Goal: Use online tool/utility: Utilize a website feature to perform a specific function

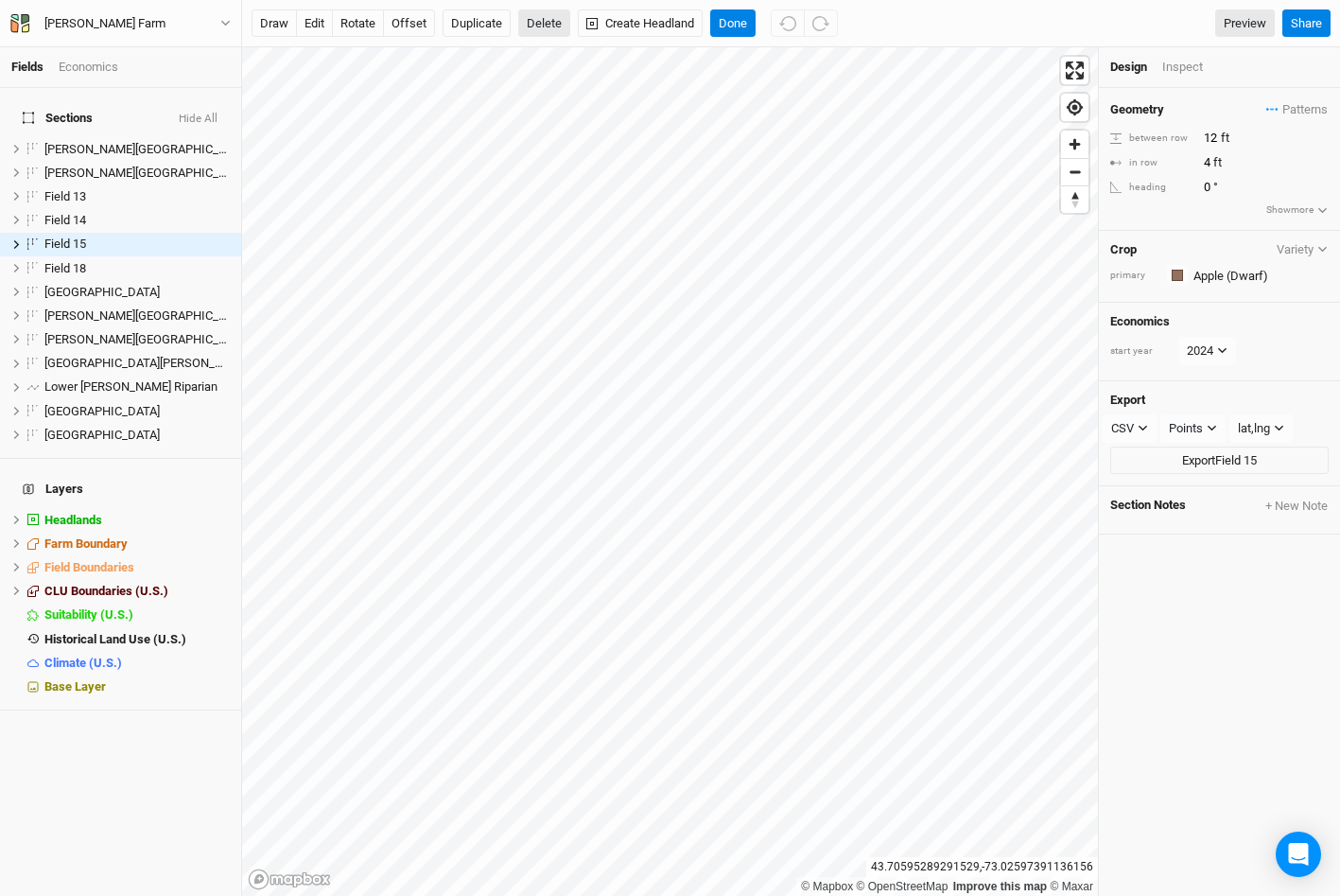
click at [548, 23] on button "Delete" at bounding box center [544, 23] width 52 height 28
click at [568, 19] on button "Confirm" at bounding box center [564, 23] width 59 height 28
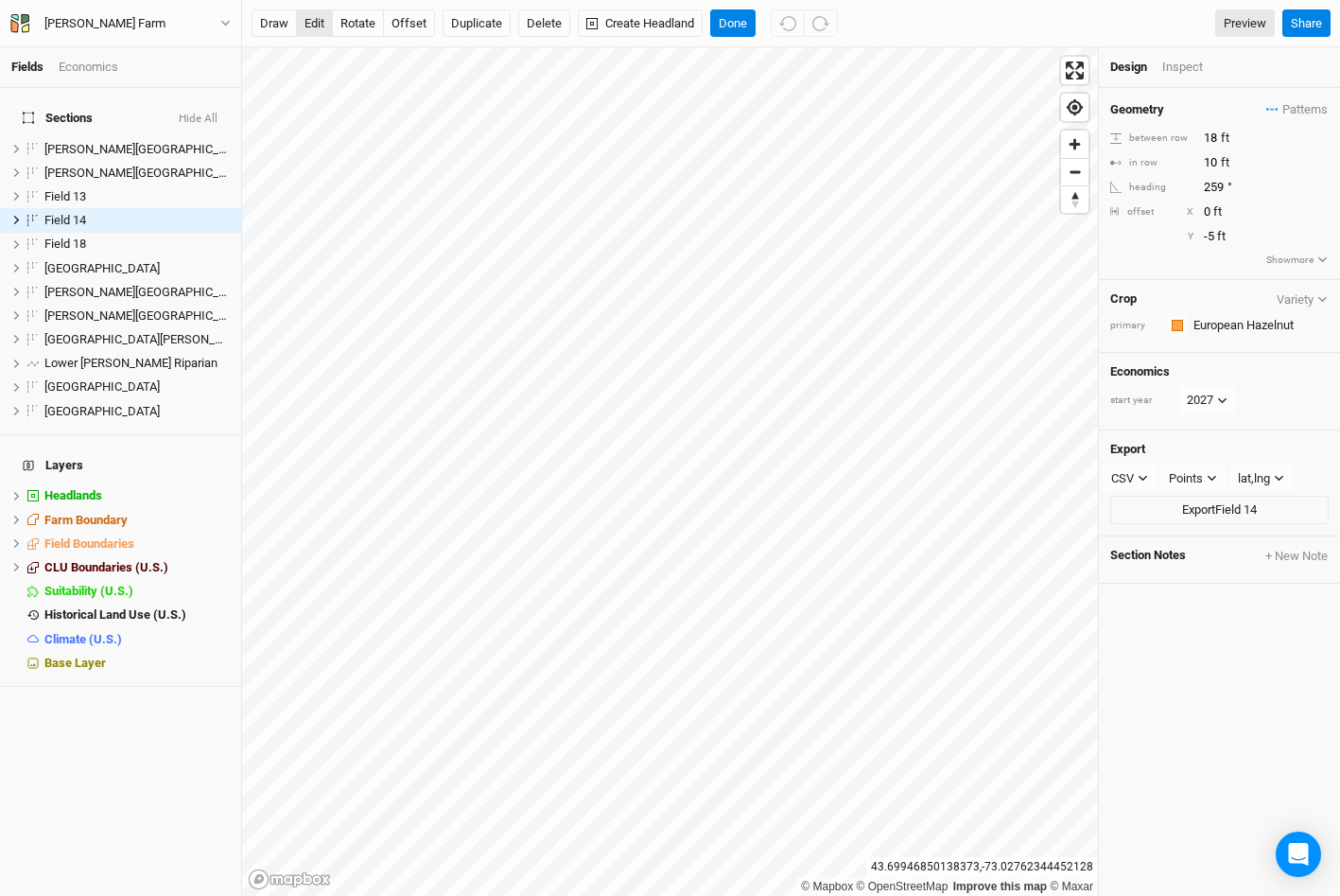
click at [314, 26] on button "edit" at bounding box center [314, 23] width 37 height 28
click at [1213, 162] on input "10" at bounding box center [1280, 163] width 165 height 21
click at [540, 18] on button "Delete" at bounding box center [544, 23] width 52 height 28
click at [584, 20] on button "Confirm" at bounding box center [564, 23] width 59 height 28
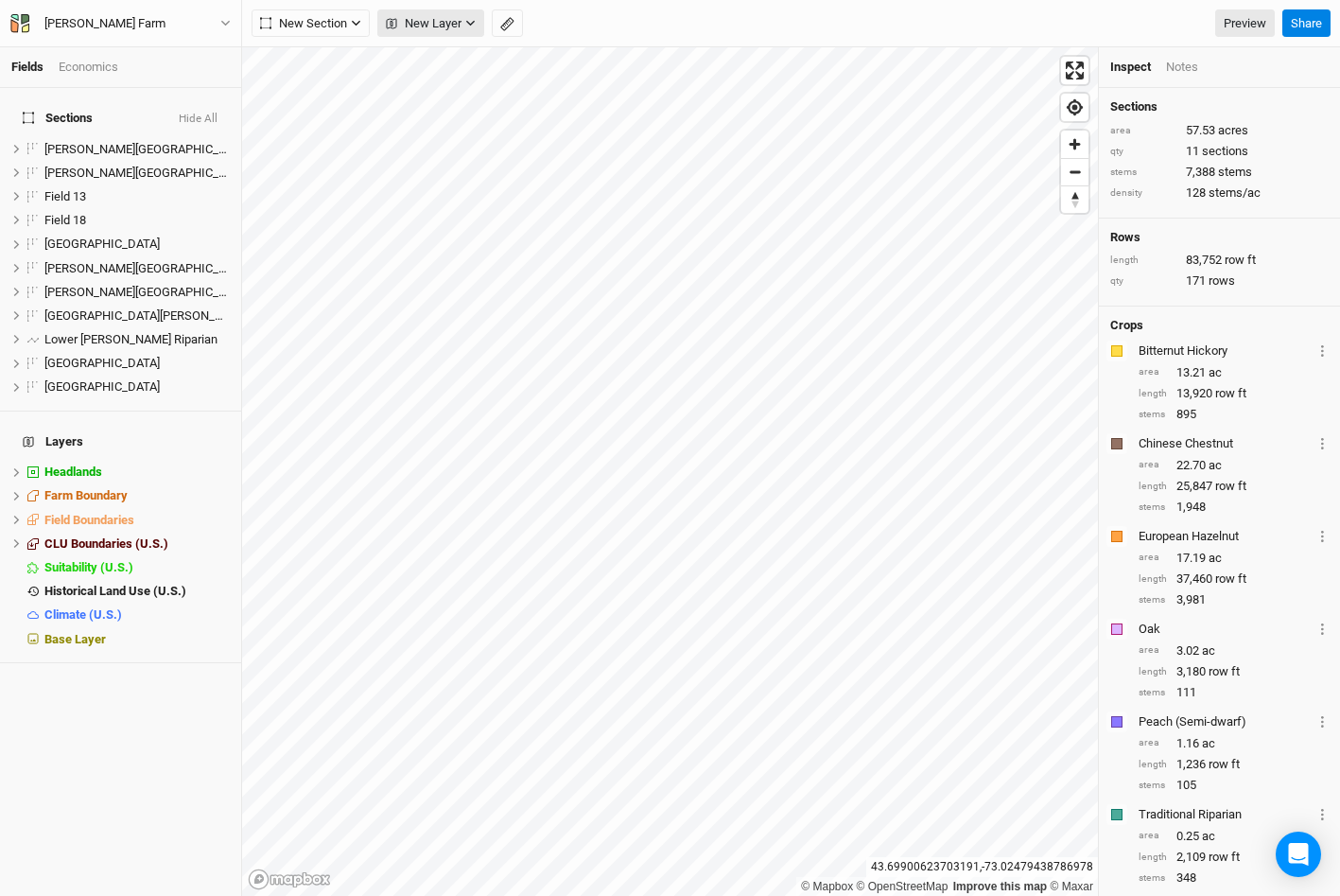
click at [457, 25] on span "New Layer" at bounding box center [424, 24] width 76 height 19
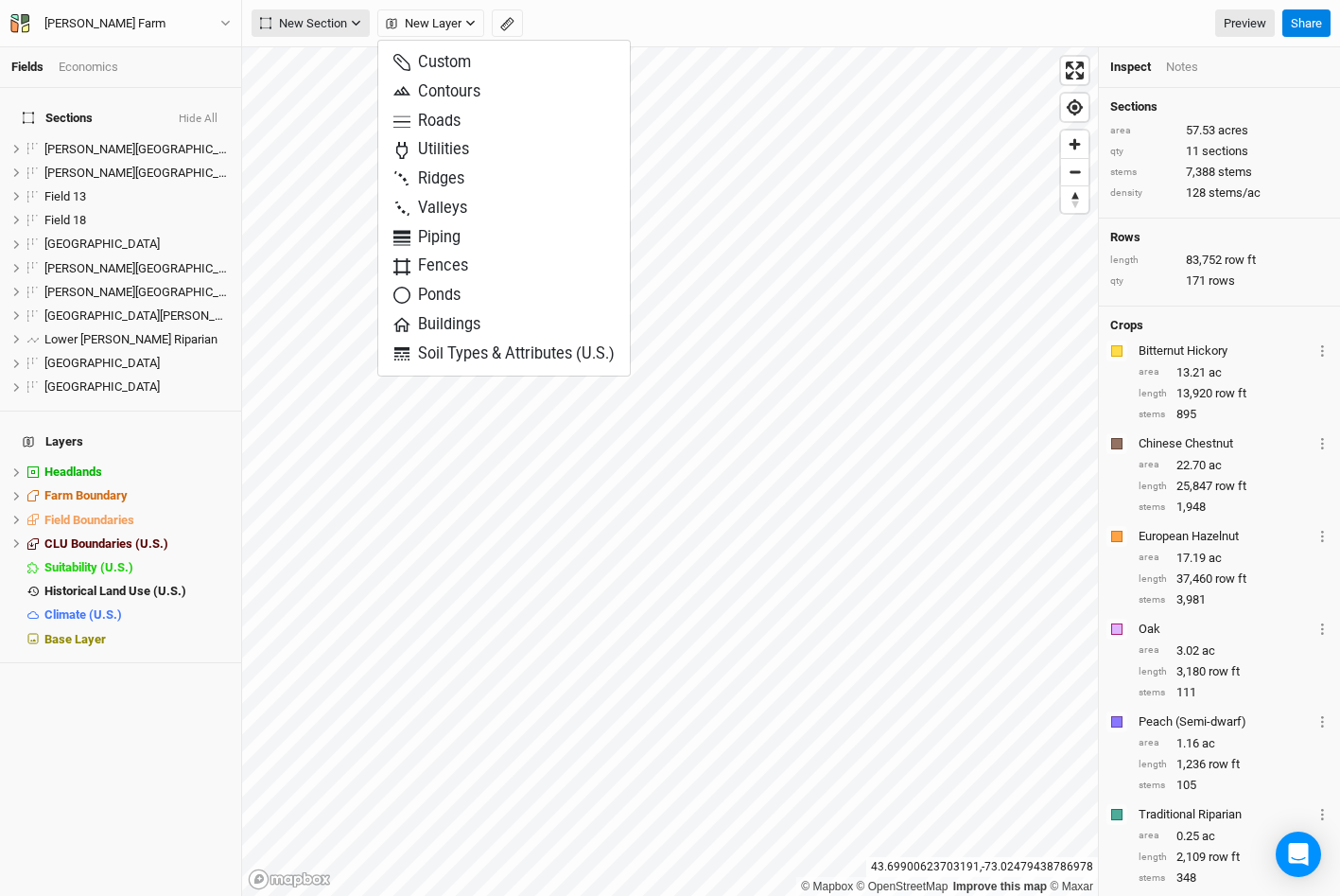
click at [355, 20] on icon "button" at bounding box center [355, 23] width 11 height 11
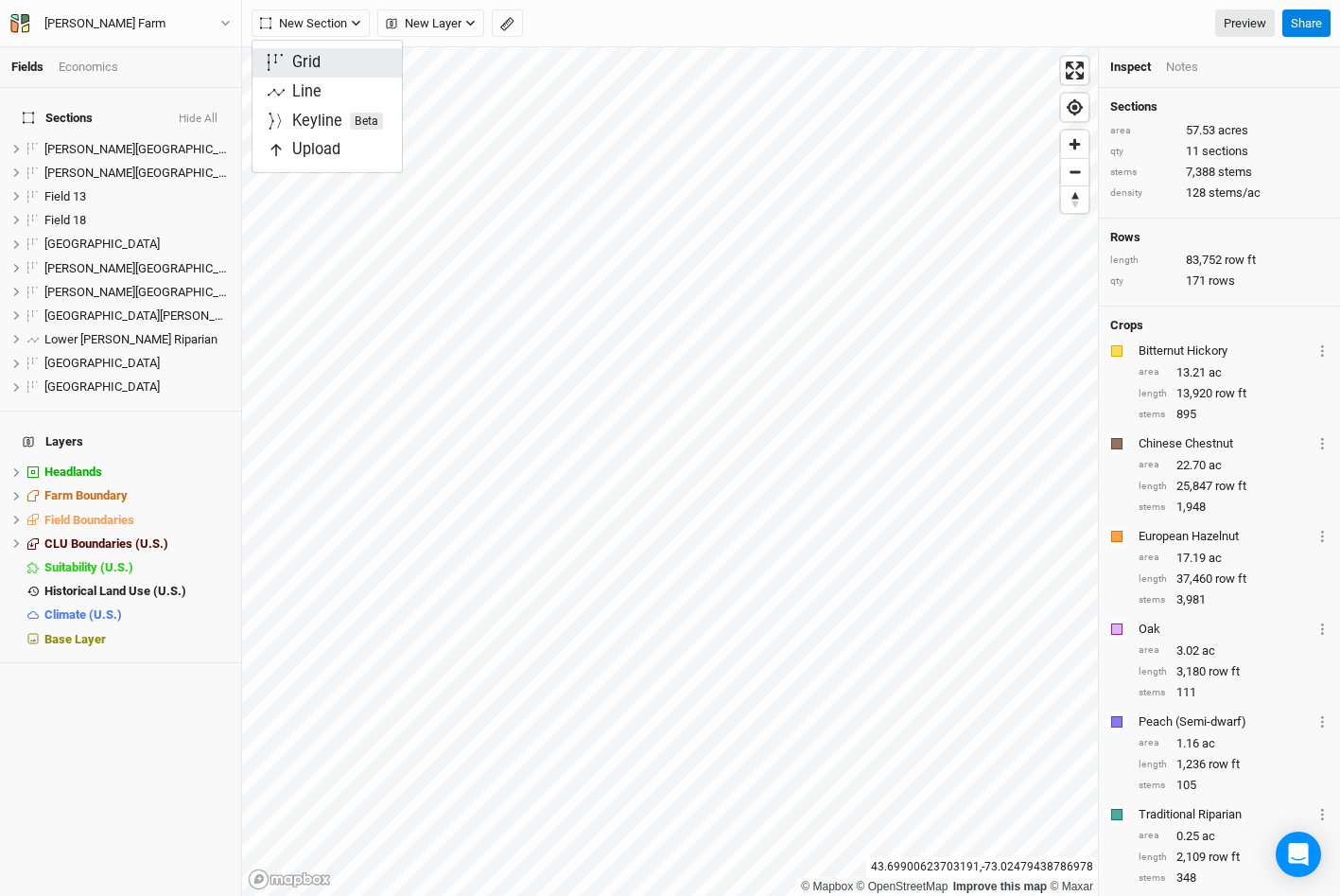
click at [313, 61] on div "Grid" at bounding box center [305, 63] width 28 height 22
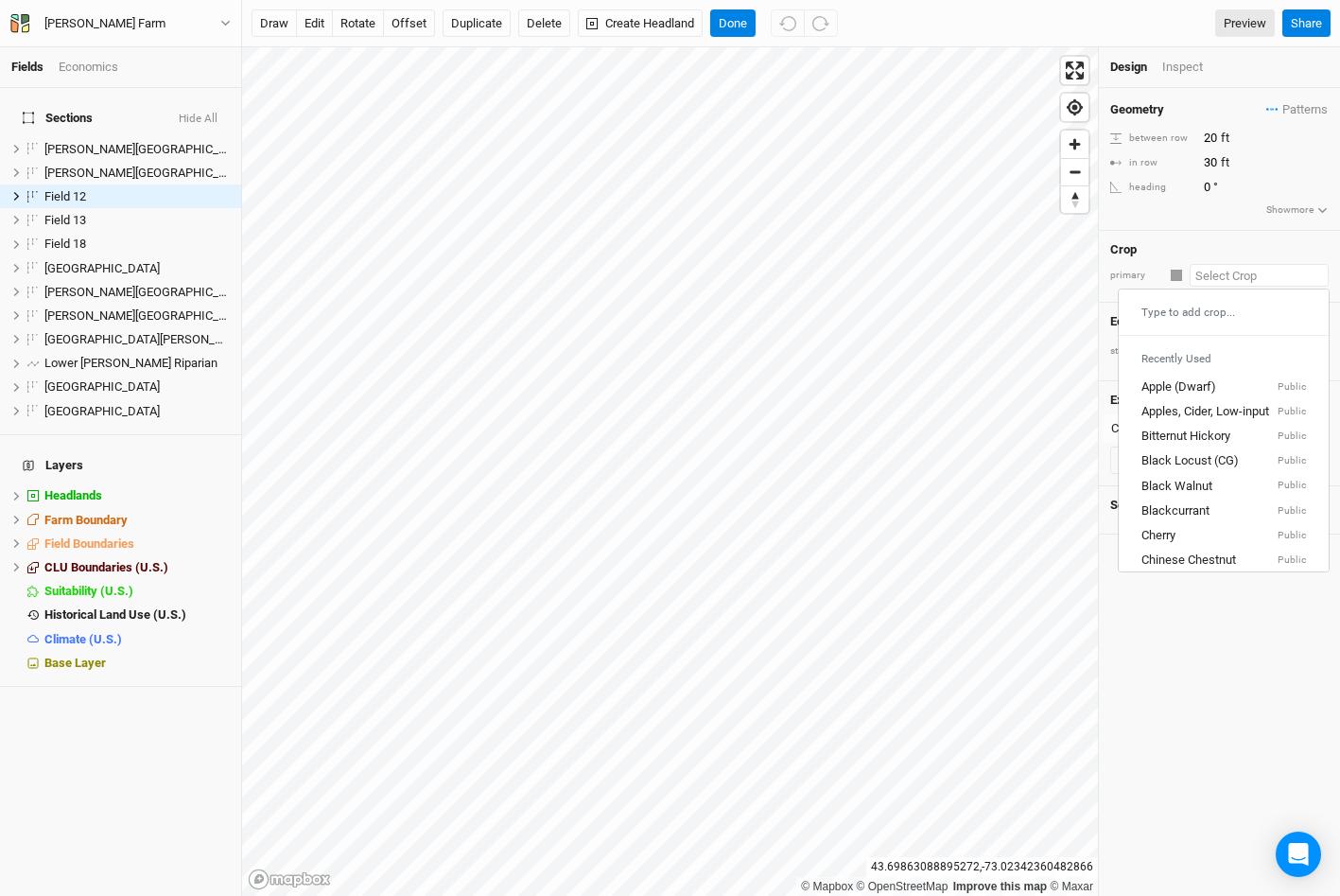
click at [1248, 271] on input "text" at bounding box center [1259, 276] width 139 height 23
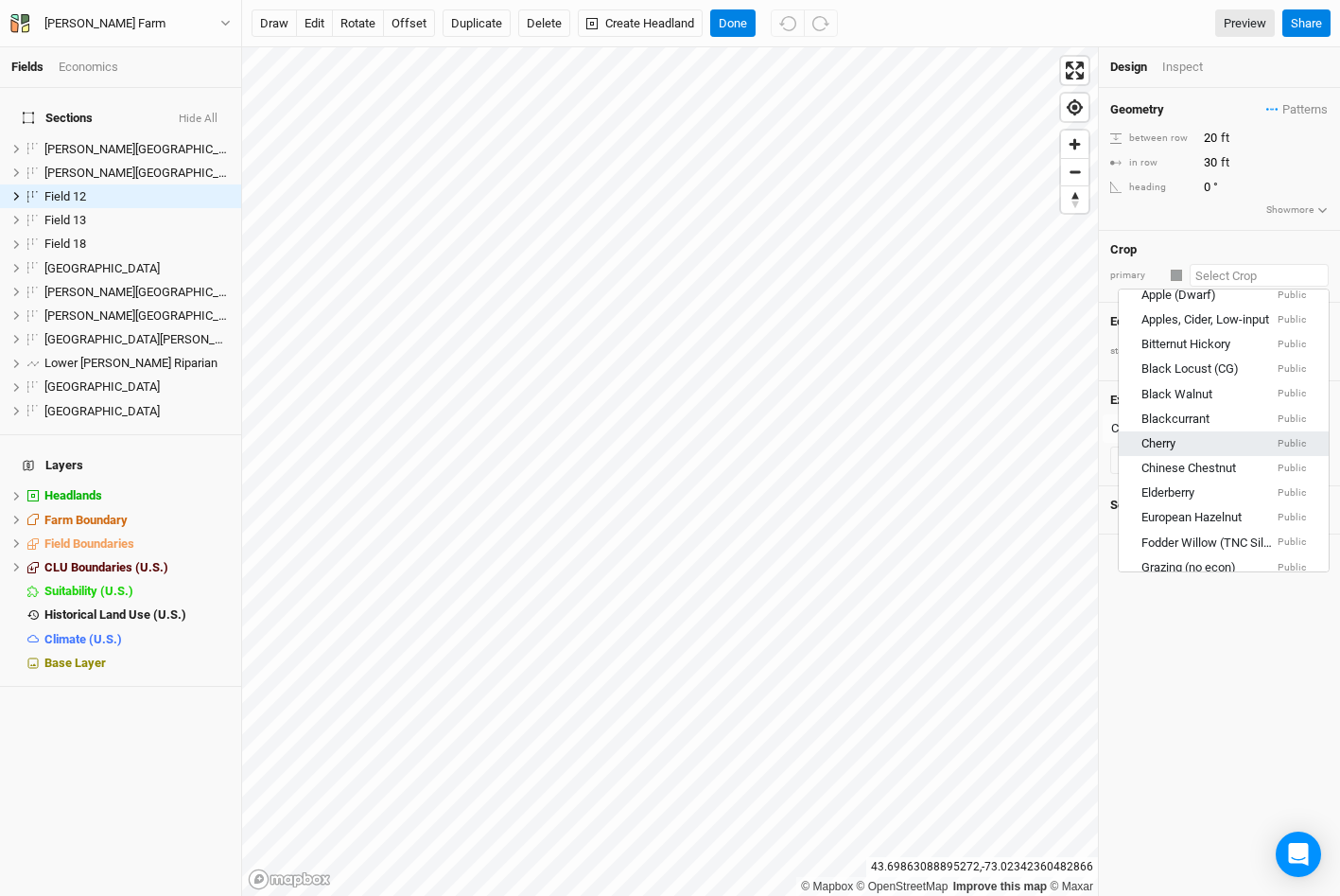
scroll to position [94, 0]
click at [1226, 512] on div "European Hazelnut" at bounding box center [1192, 515] width 100 height 17
type input "10"
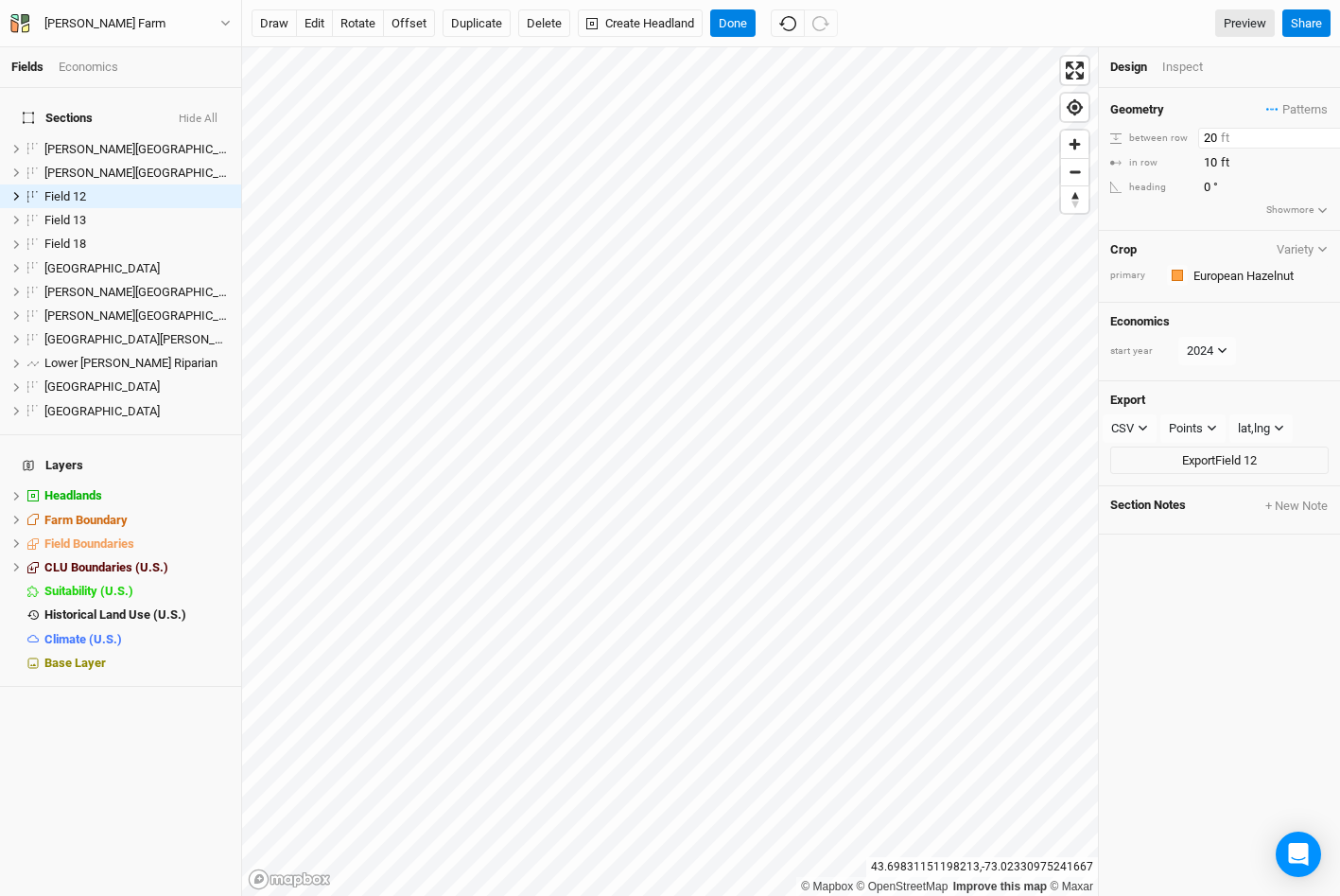
click at [1214, 139] on input "20" at bounding box center [1280, 139] width 165 height 21
type input "2"
type input "18"
click at [1216, 153] on input "10" at bounding box center [1280, 163] width 165 height 21
click at [370, 28] on button "rotate" at bounding box center [358, 23] width 52 height 28
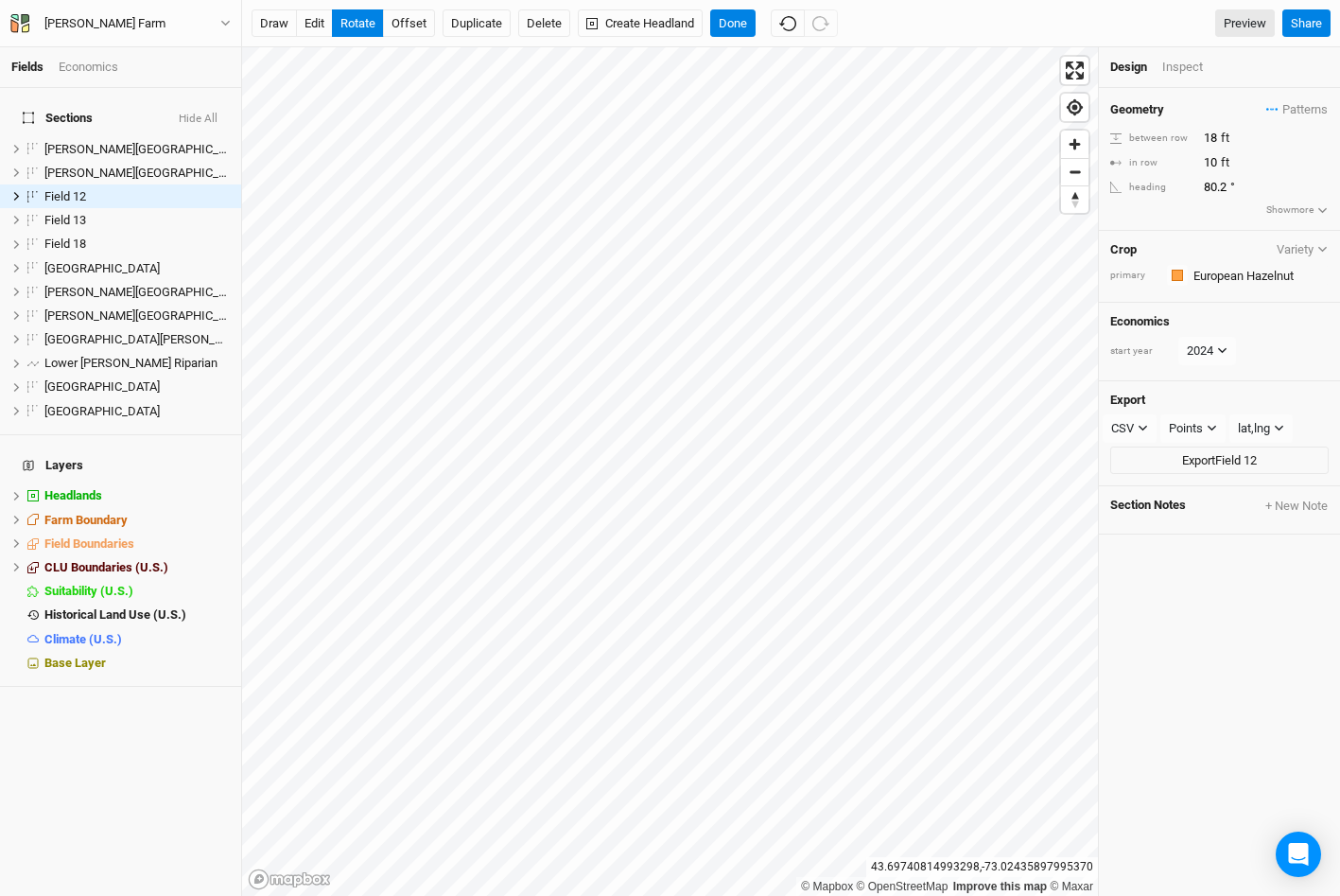
type input "80.4"
click at [1178, 62] on div "Inspect" at bounding box center [1195, 67] width 67 height 17
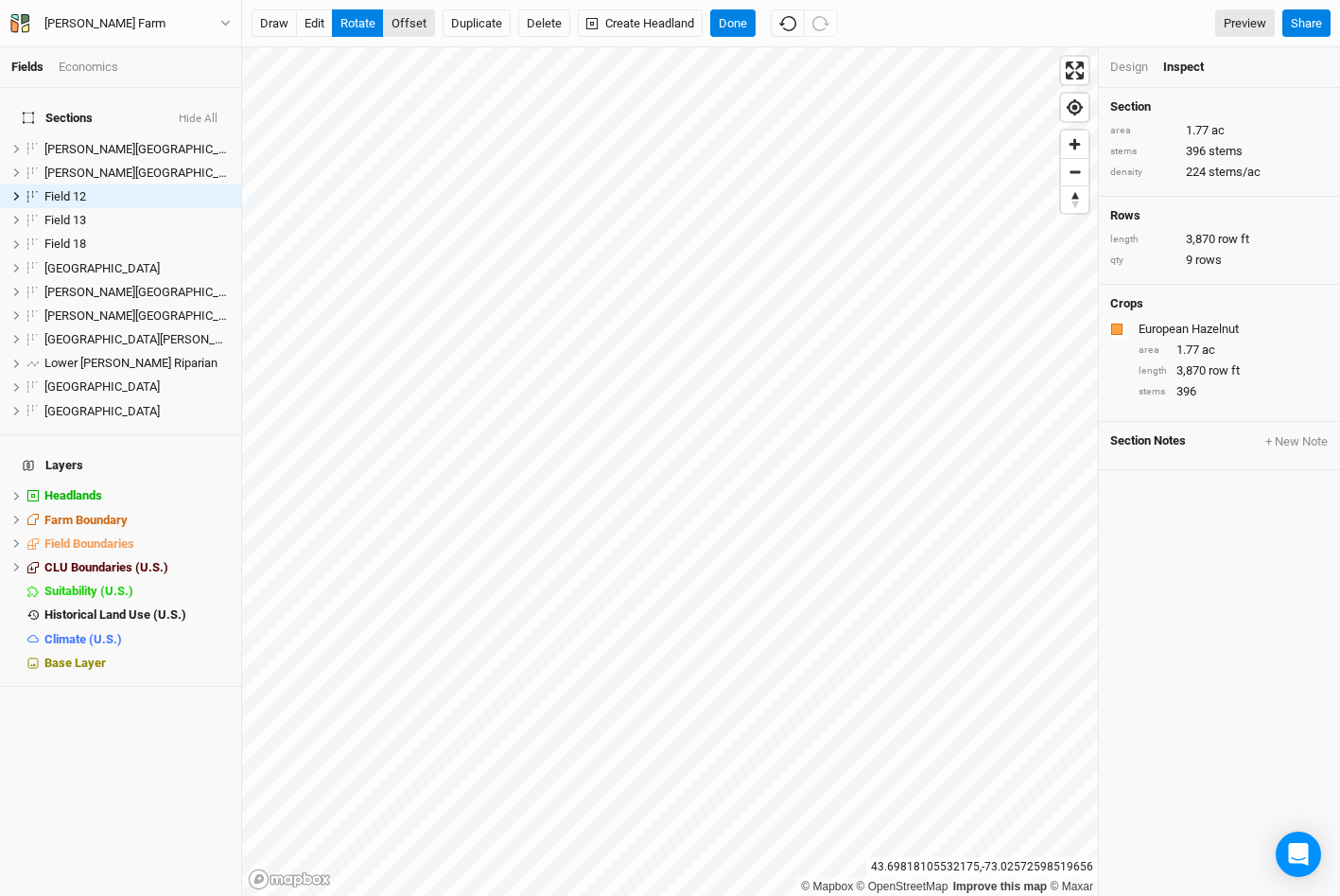
click at [407, 26] on button "offset" at bounding box center [409, 23] width 52 height 28
click at [653, 28] on button "Create Headland" at bounding box center [641, 23] width 125 height 28
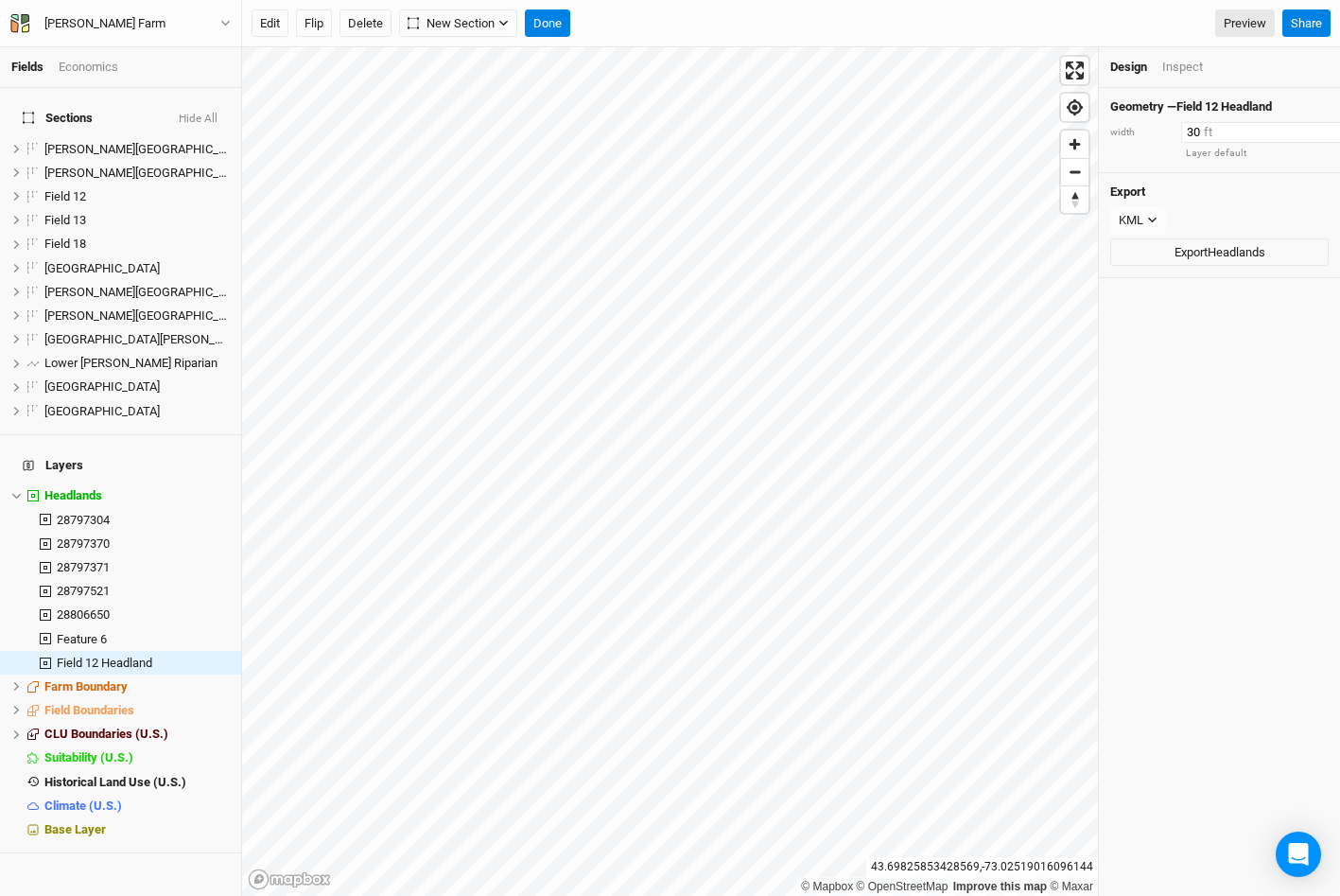
click at [1195, 129] on input "30" at bounding box center [1263, 133] width 165 height 21
type input "20"
click at [550, 14] on button "Done" at bounding box center [547, 23] width 45 height 28
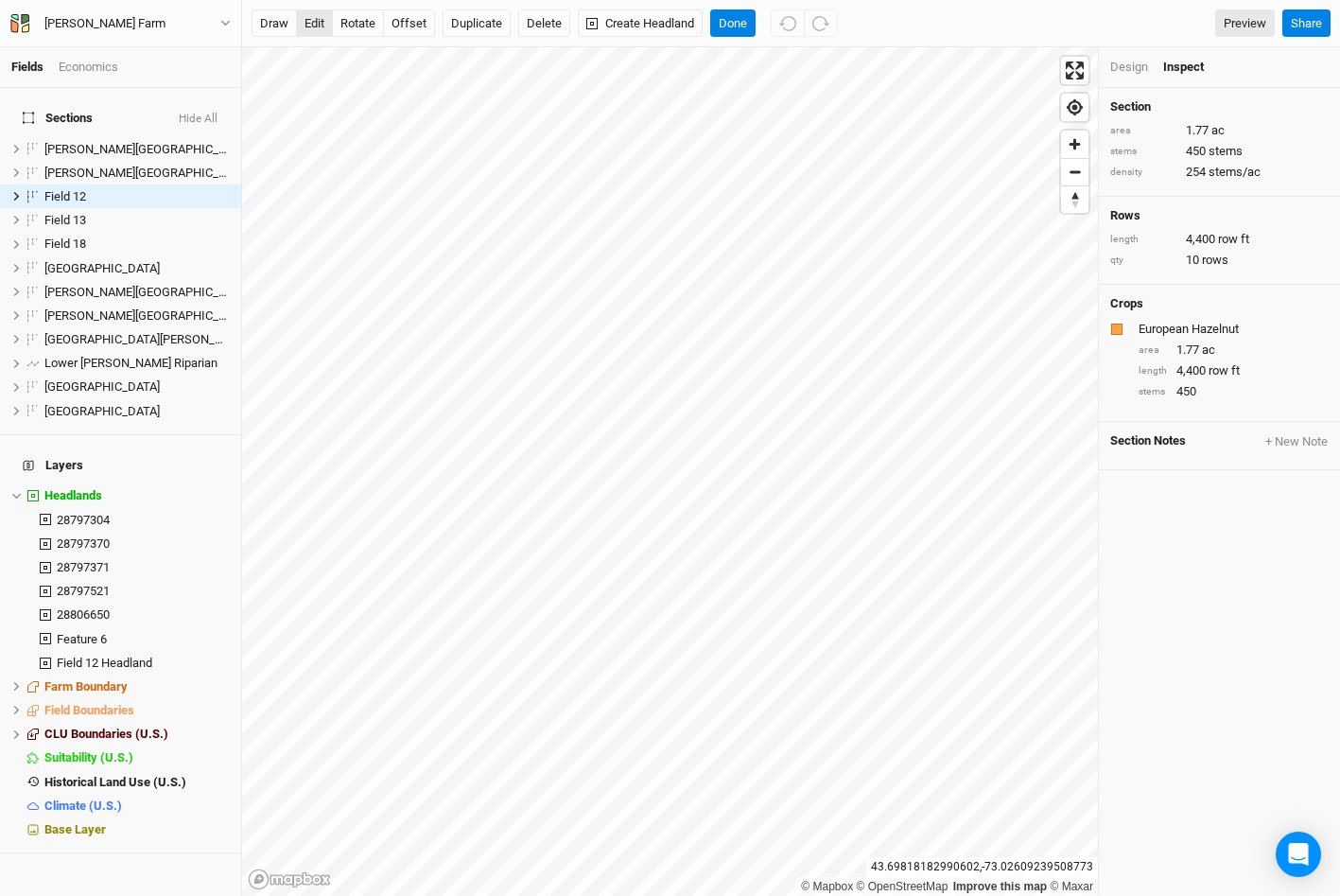
click at [318, 26] on button "edit" at bounding box center [314, 23] width 37 height 28
click at [747, 25] on button "Done" at bounding box center [732, 23] width 45 height 28
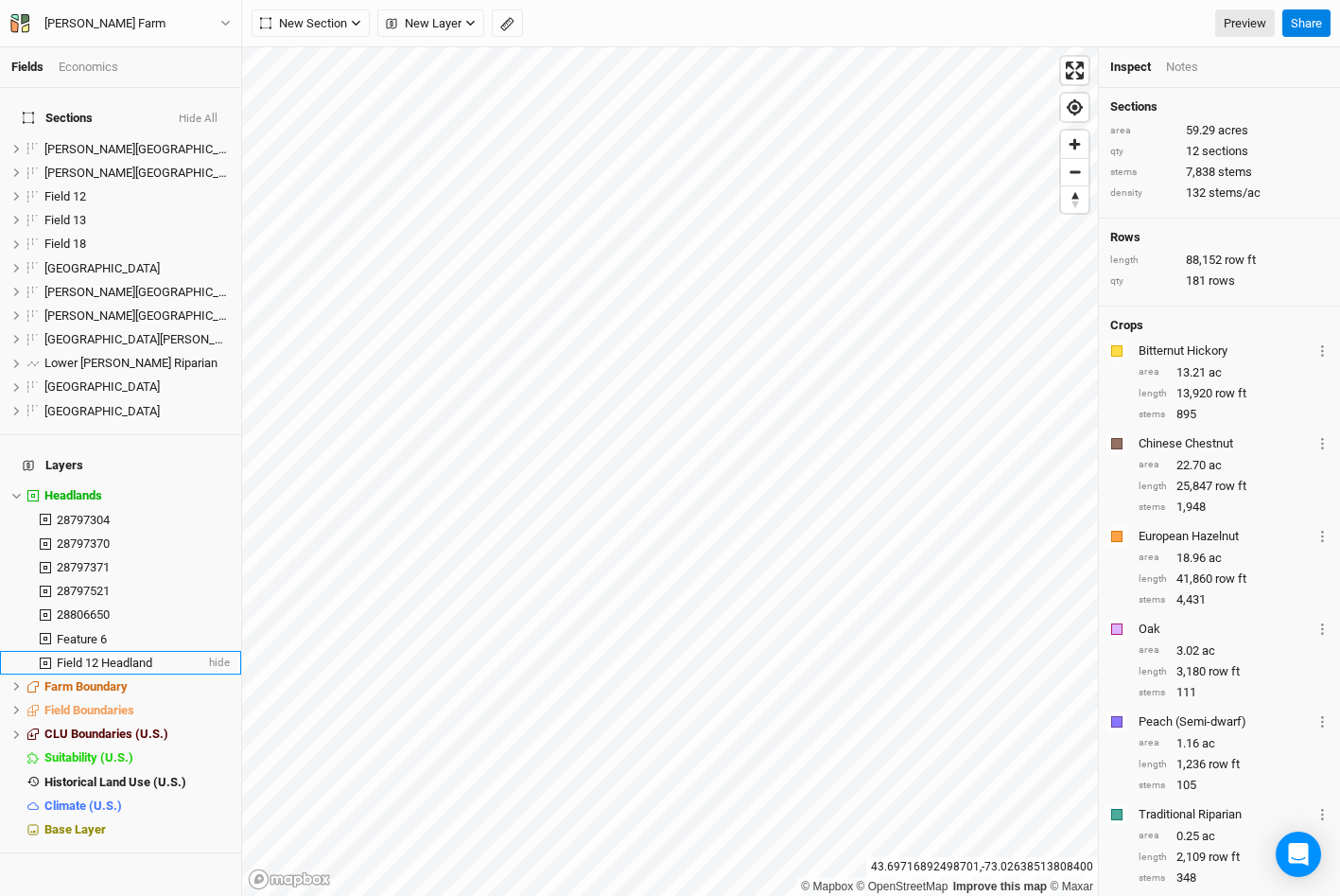
click at [96, 655] on span "Field 12 Headland" at bounding box center [104, 662] width 95 height 14
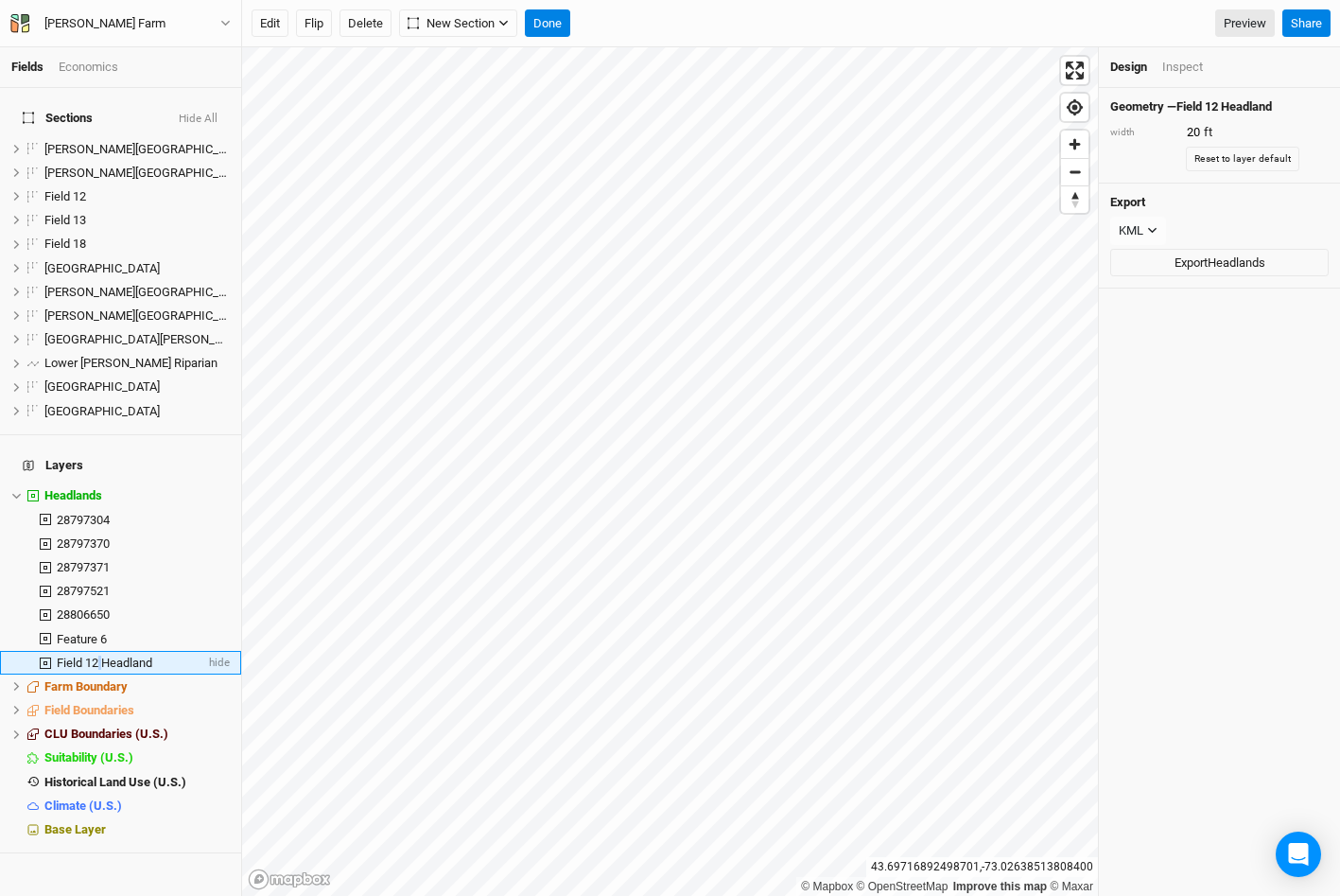
click at [72, 655] on span "Field 12 Headland" at bounding box center [104, 662] width 95 height 14
click at [41, 657] on icon at bounding box center [45, 663] width 12 height 12
click at [367, 28] on button "Delete" at bounding box center [365, 23] width 52 height 28
click at [629, 21] on button "Confirm" at bounding box center [617, 23] width 59 height 28
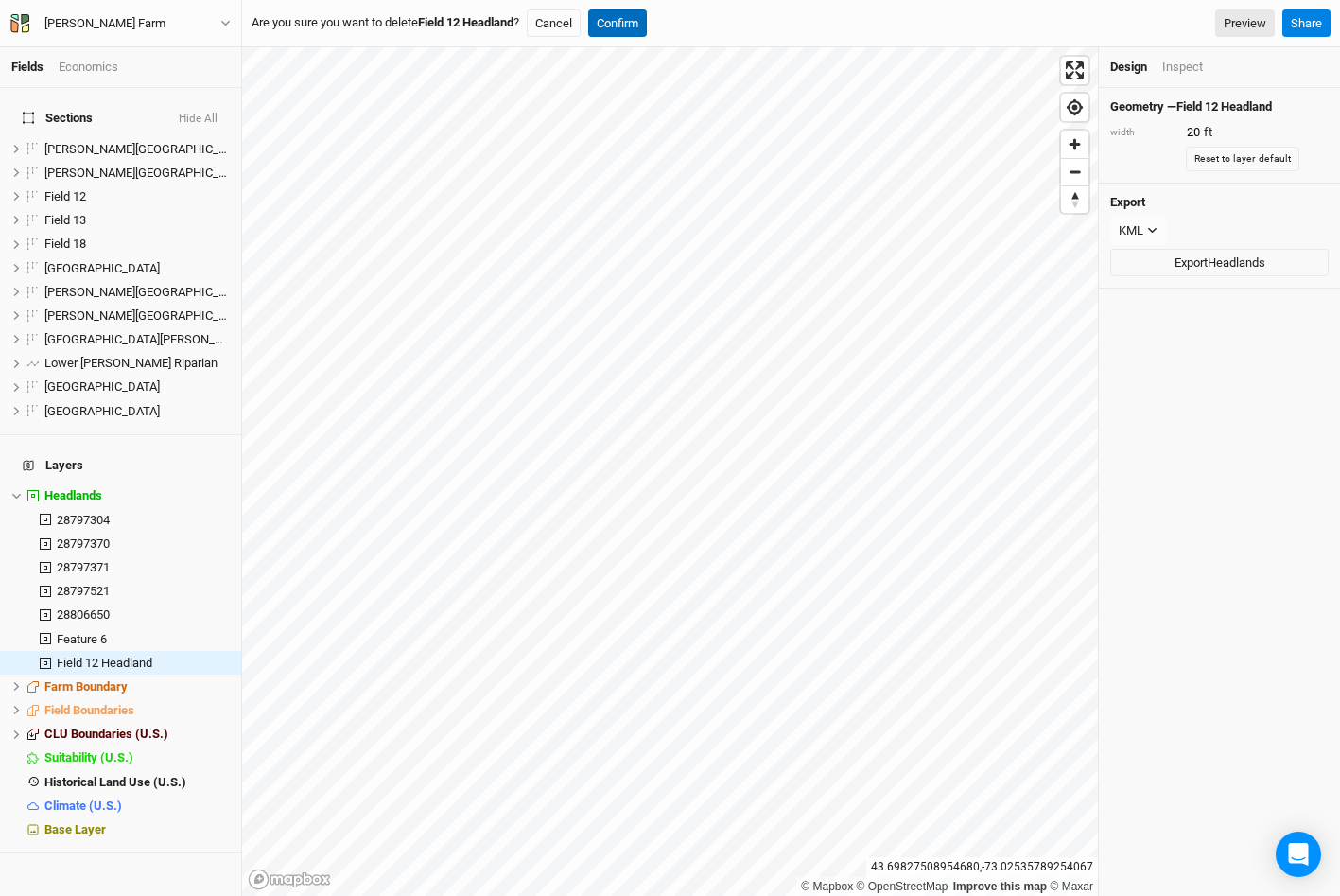
type input "30"
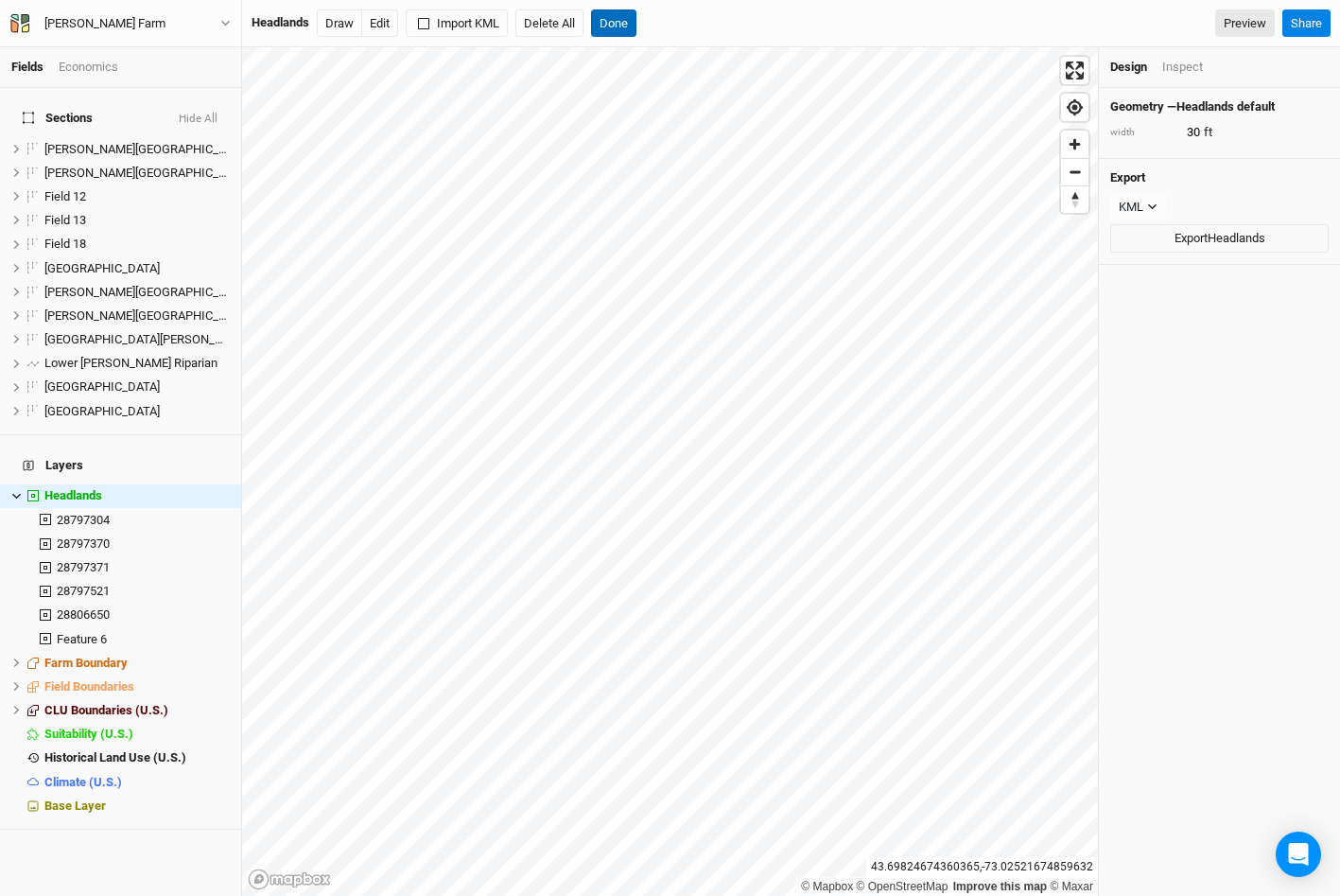
click at [604, 25] on button "Done" at bounding box center [614, 23] width 45 height 28
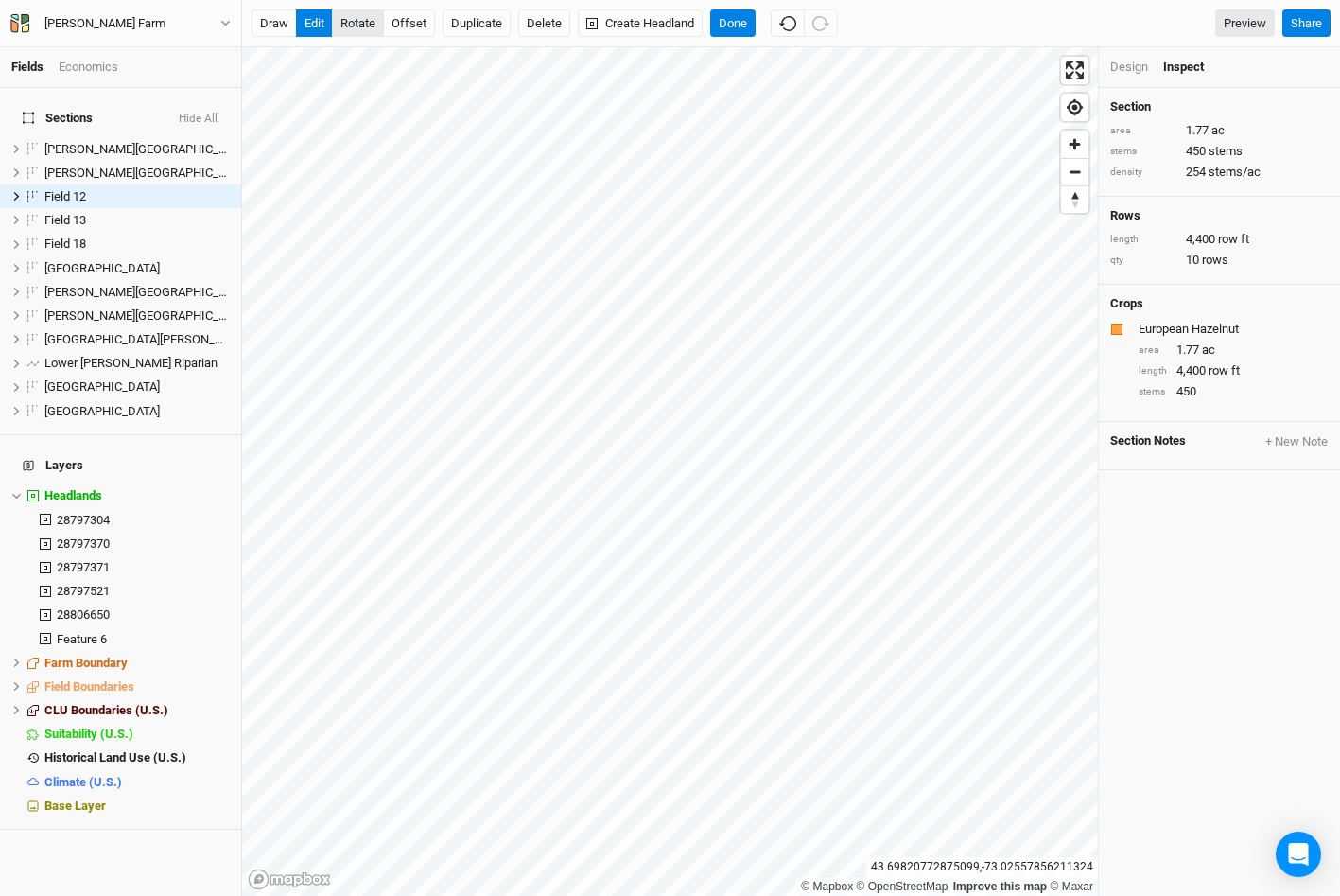
click at [369, 19] on button "rotate" at bounding box center [358, 23] width 52 height 28
click at [311, 23] on button "edit" at bounding box center [314, 23] width 37 height 28
click at [371, 20] on button "rotate" at bounding box center [358, 23] width 52 height 28
click at [317, 21] on button "edit" at bounding box center [314, 23] width 37 height 28
click at [1130, 70] on div "Design" at bounding box center [1128, 67] width 38 height 17
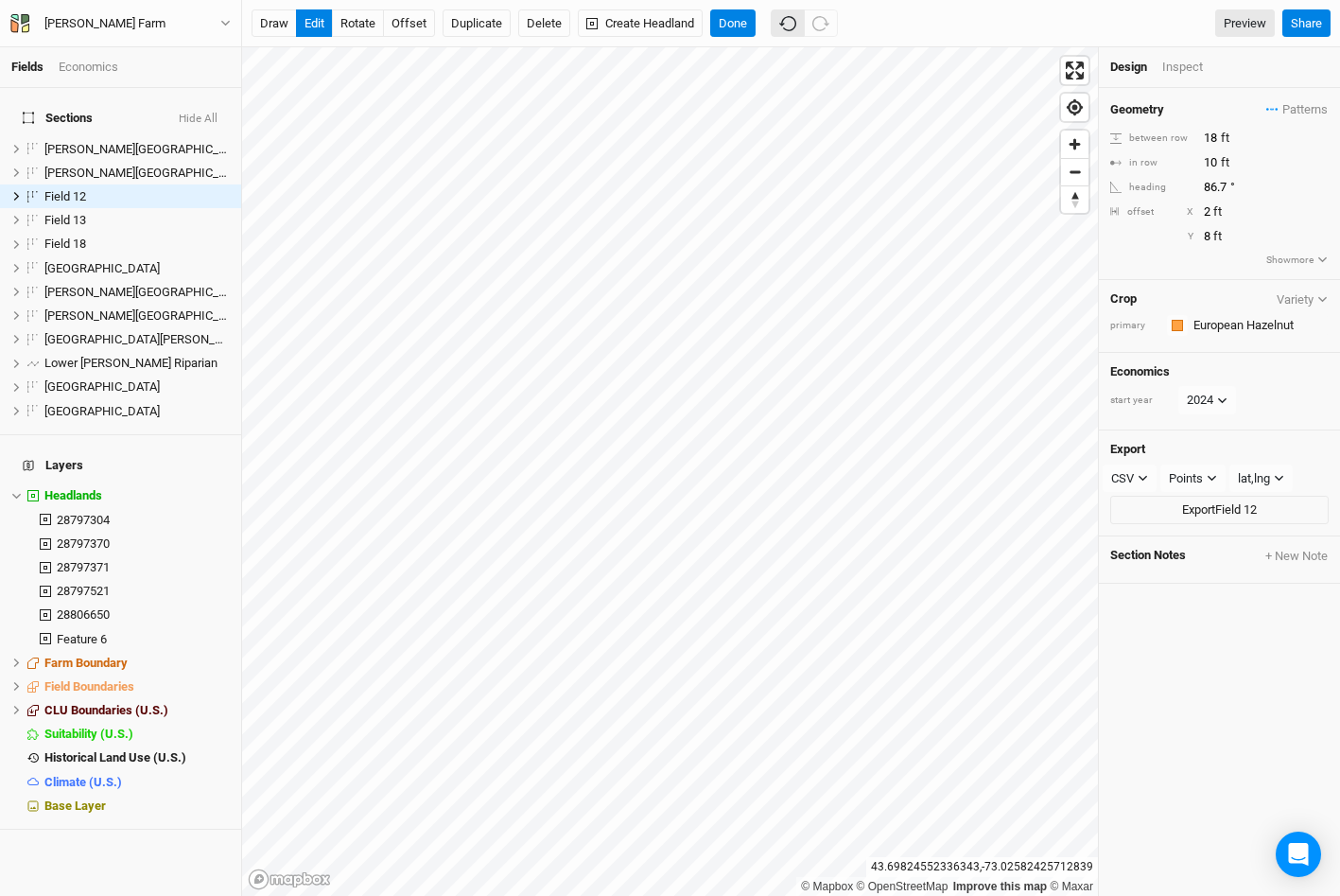
click at [792, 25] on icon "button" at bounding box center [788, 24] width 17 height 17
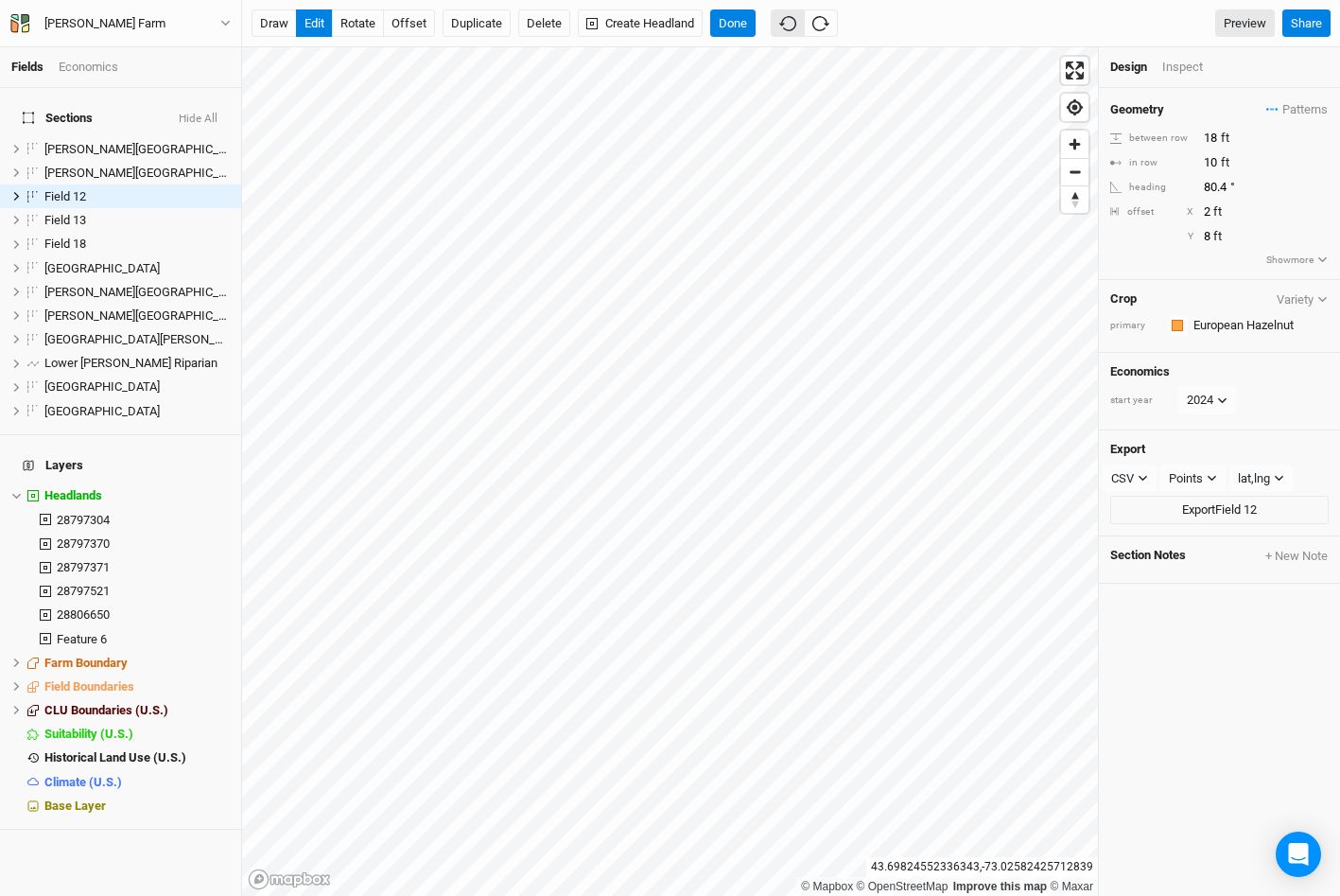
click at [792, 25] on icon "button" at bounding box center [788, 24] width 17 height 17
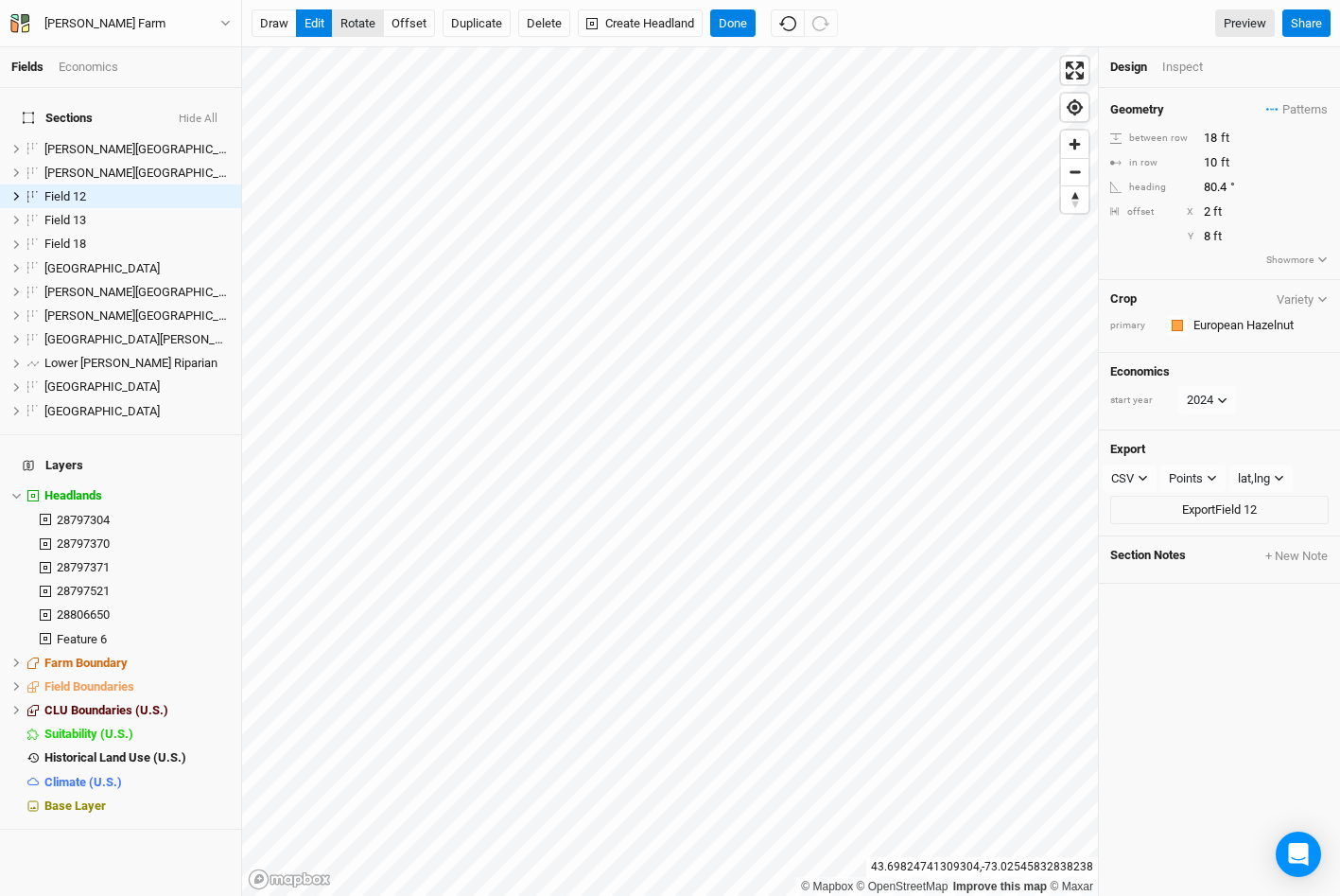
click at [349, 26] on button "rotate" at bounding box center [358, 23] width 52 height 28
type input "88.8"
click at [1177, 67] on div "Inspect" at bounding box center [1195, 67] width 67 height 17
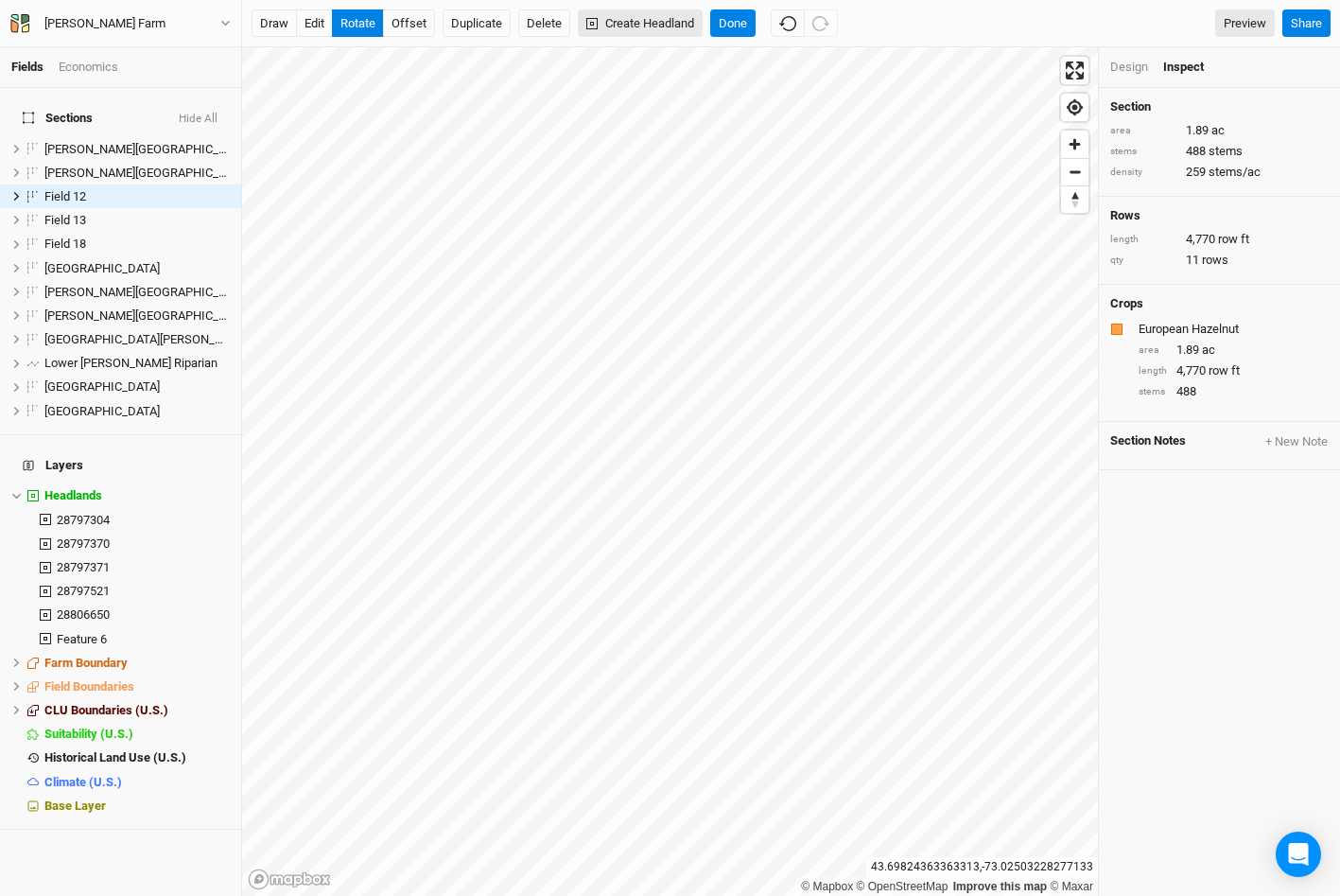
click at [640, 17] on button "Create Headland" at bounding box center [641, 23] width 125 height 28
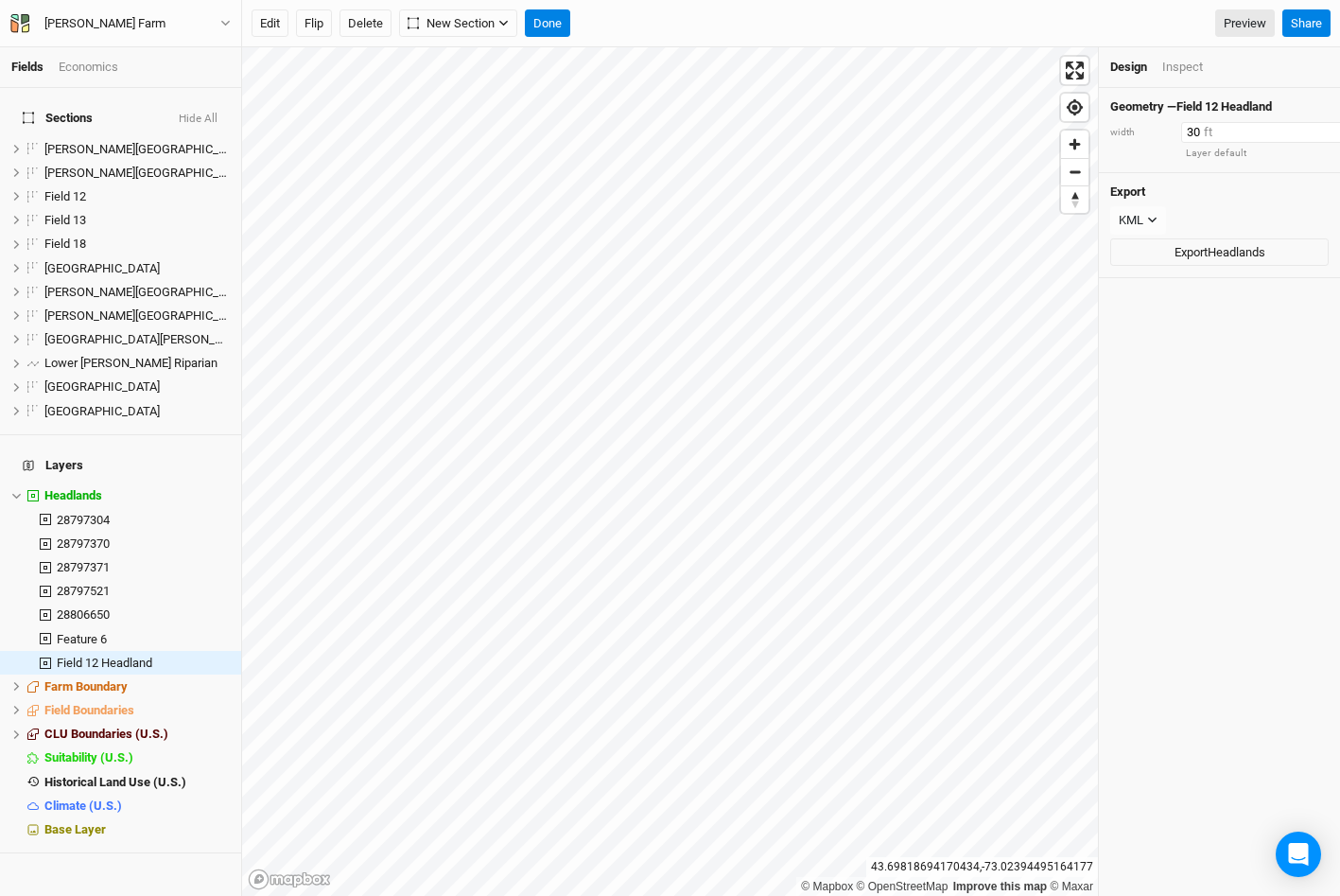
click at [1195, 128] on input "30" at bounding box center [1263, 133] width 165 height 21
click at [369, 26] on button "Delete" at bounding box center [365, 23] width 52 height 28
click at [641, 21] on button "Confirm" at bounding box center [617, 23] width 59 height 28
type input "30"
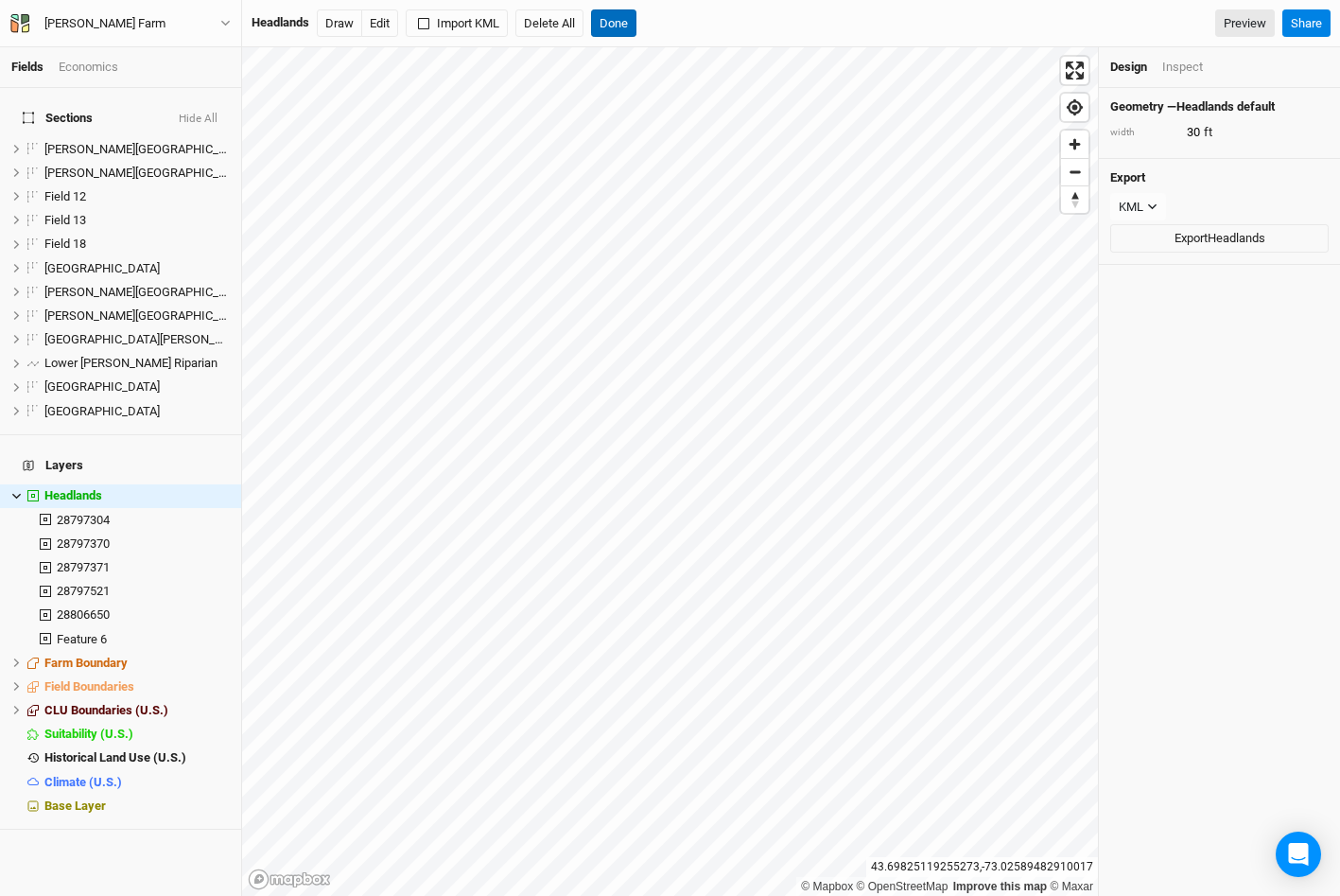
click at [618, 17] on button "Done" at bounding box center [614, 23] width 45 height 28
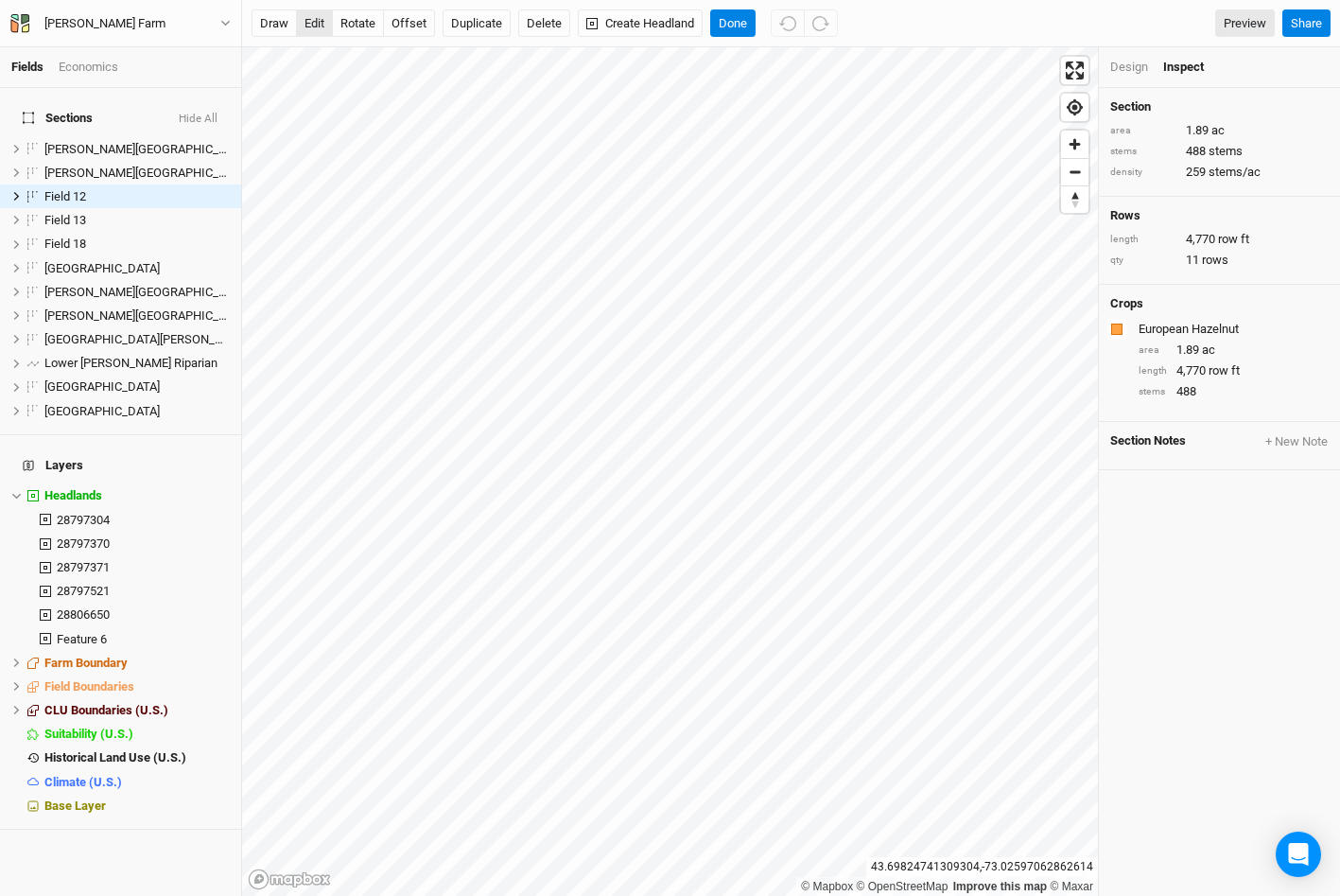
click at [318, 20] on button "edit" at bounding box center [314, 23] width 37 height 28
click at [363, 26] on button "rotate" at bounding box center [358, 23] width 52 height 28
click at [259, 20] on button "draw" at bounding box center [274, 23] width 45 height 28
click at [798, 26] on icon "button" at bounding box center [797, 24] width 17 height 17
click at [747, 15] on button "Cancel" at bounding box center [737, 23] width 54 height 28
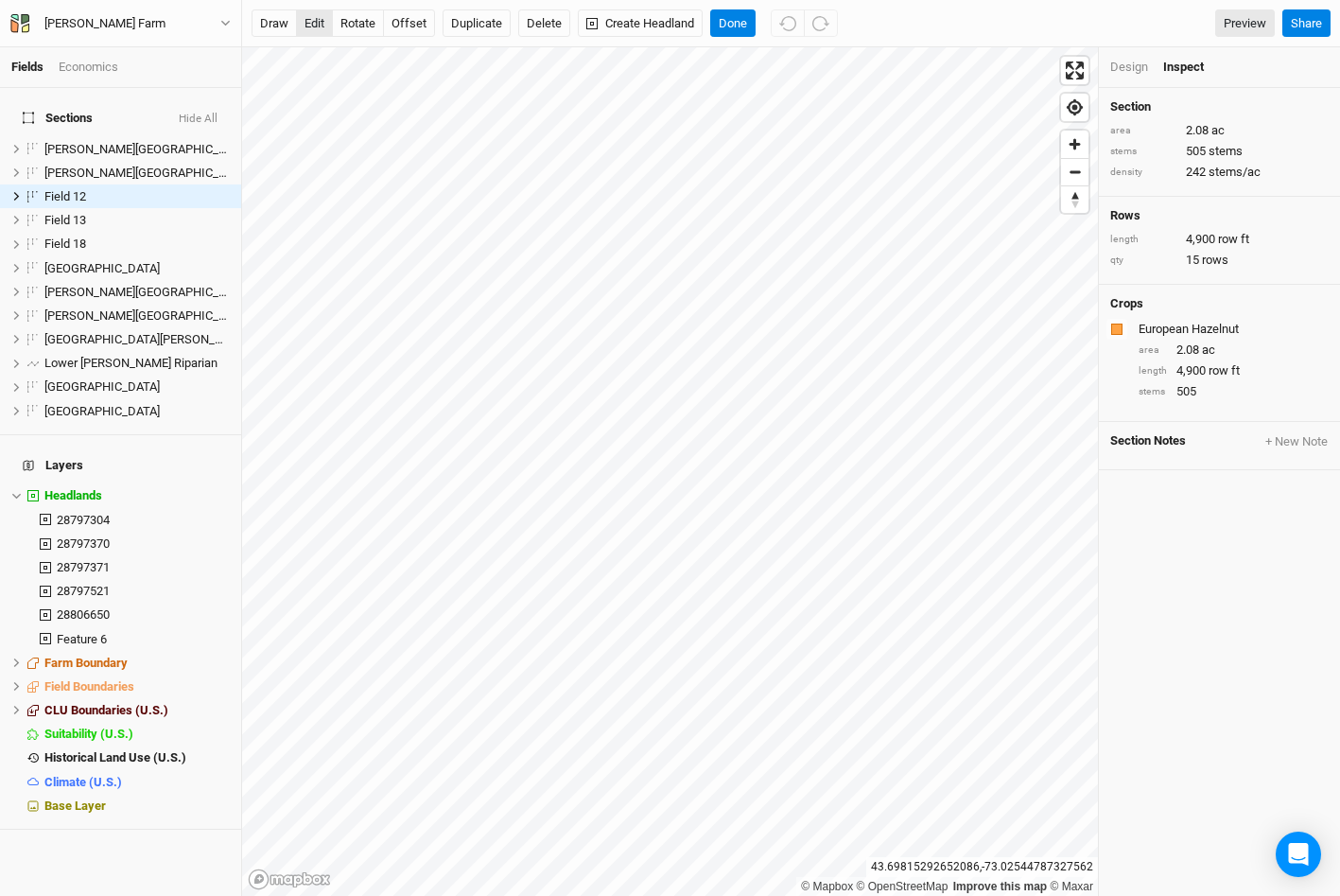
click at [312, 27] on button "edit" at bounding box center [314, 23] width 37 height 28
click at [356, 27] on button "rotate" at bounding box center [358, 23] width 52 height 28
click at [279, 21] on button "draw" at bounding box center [274, 23] width 45 height 28
click at [355, 25] on button "rotate" at bounding box center [358, 23] width 52 height 28
click at [739, 31] on button "Done" at bounding box center [732, 23] width 45 height 28
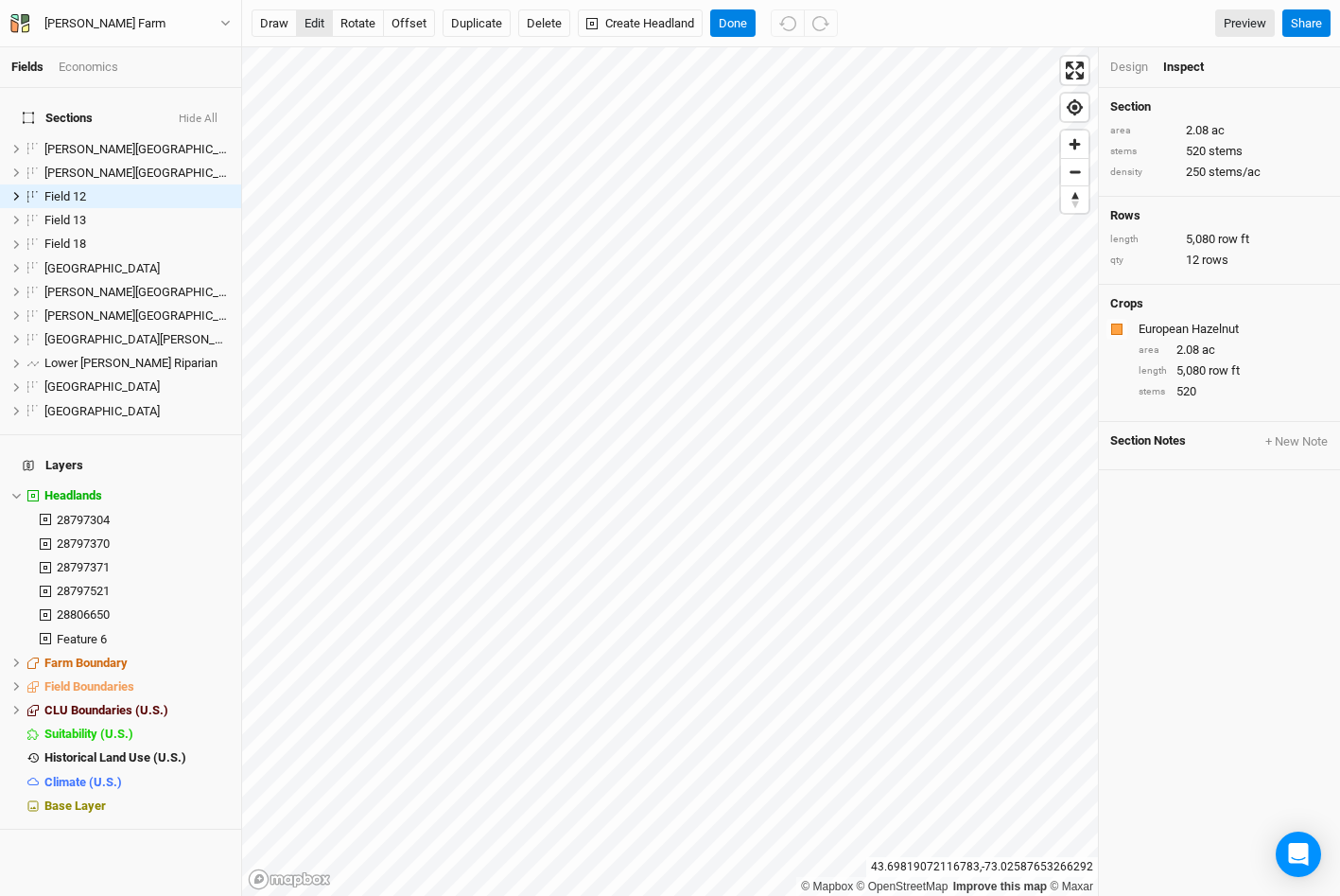
click at [310, 18] on button "edit" at bounding box center [314, 23] width 37 height 28
click at [743, 23] on button "Done" at bounding box center [732, 23] width 45 height 28
click at [1127, 63] on div "Design" at bounding box center [1128, 67] width 38 height 17
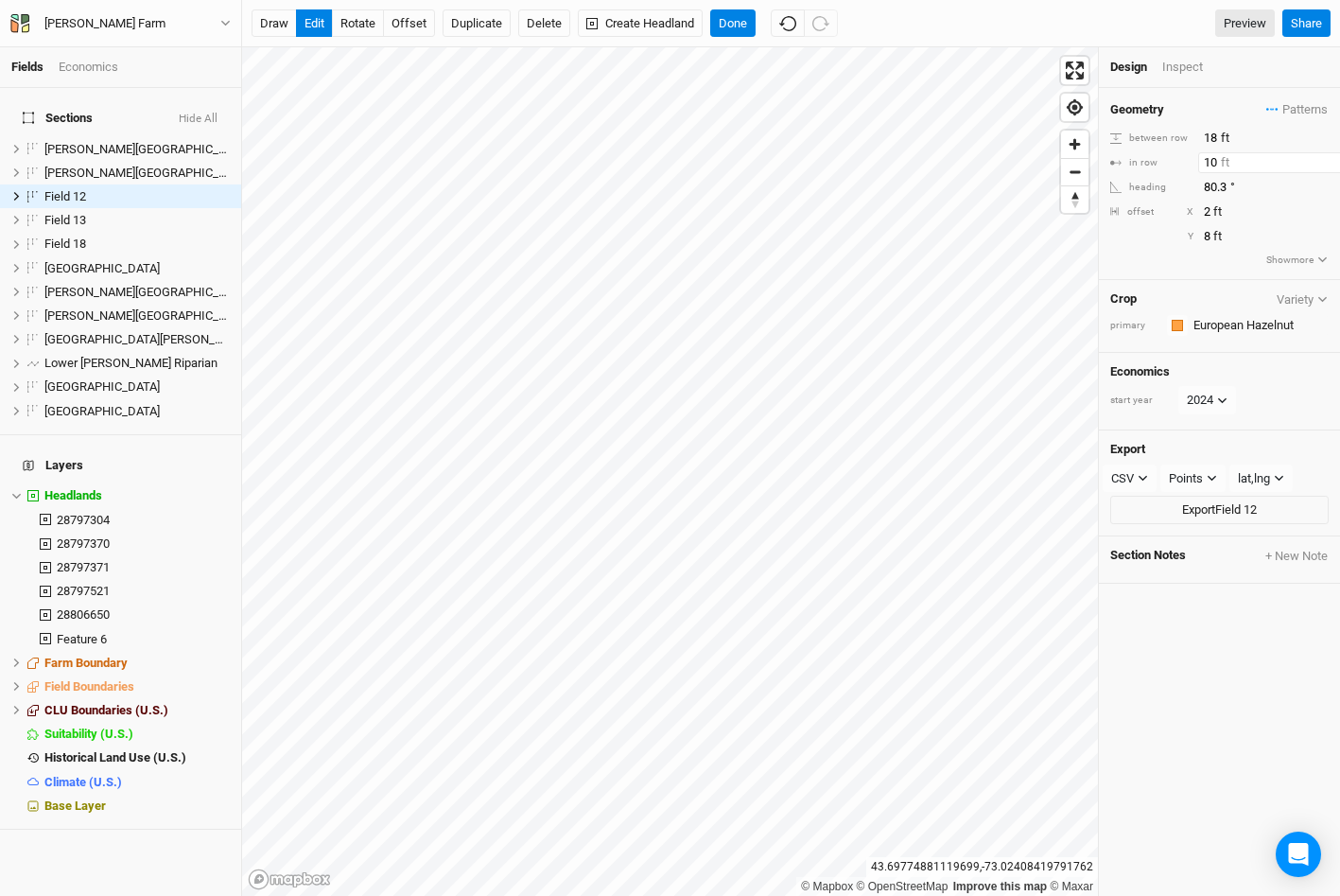
click at [1212, 159] on input "10" at bounding box center [1280, 163] width 165 height 21
type input "1"
type input "8"
click at [1189, 67] on div "Inspect" at bounding box center [1195, 67] width 67 height 17
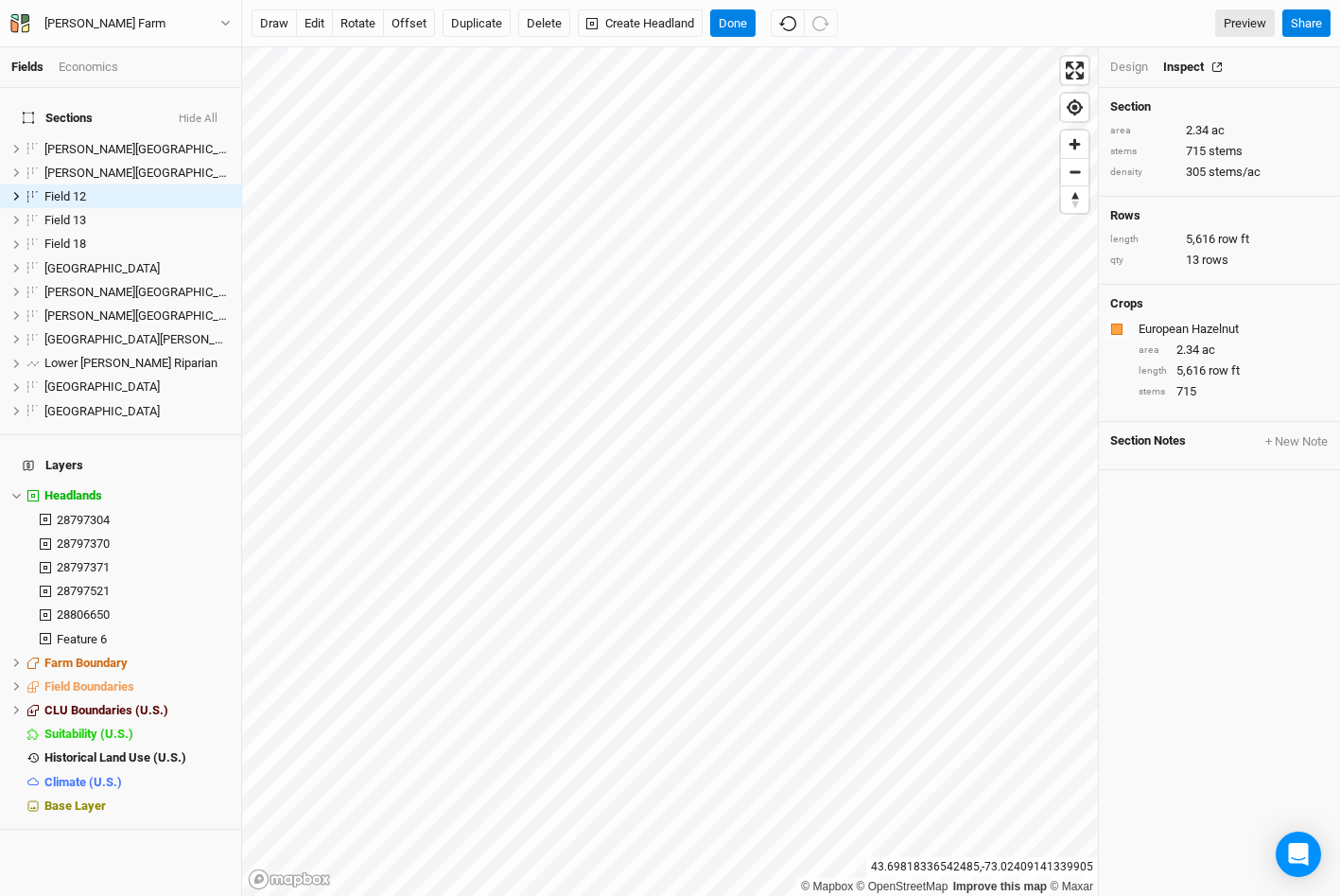
click at [1215, 62] on button "button" at bounding box center [1217, 67] width 26 height 13
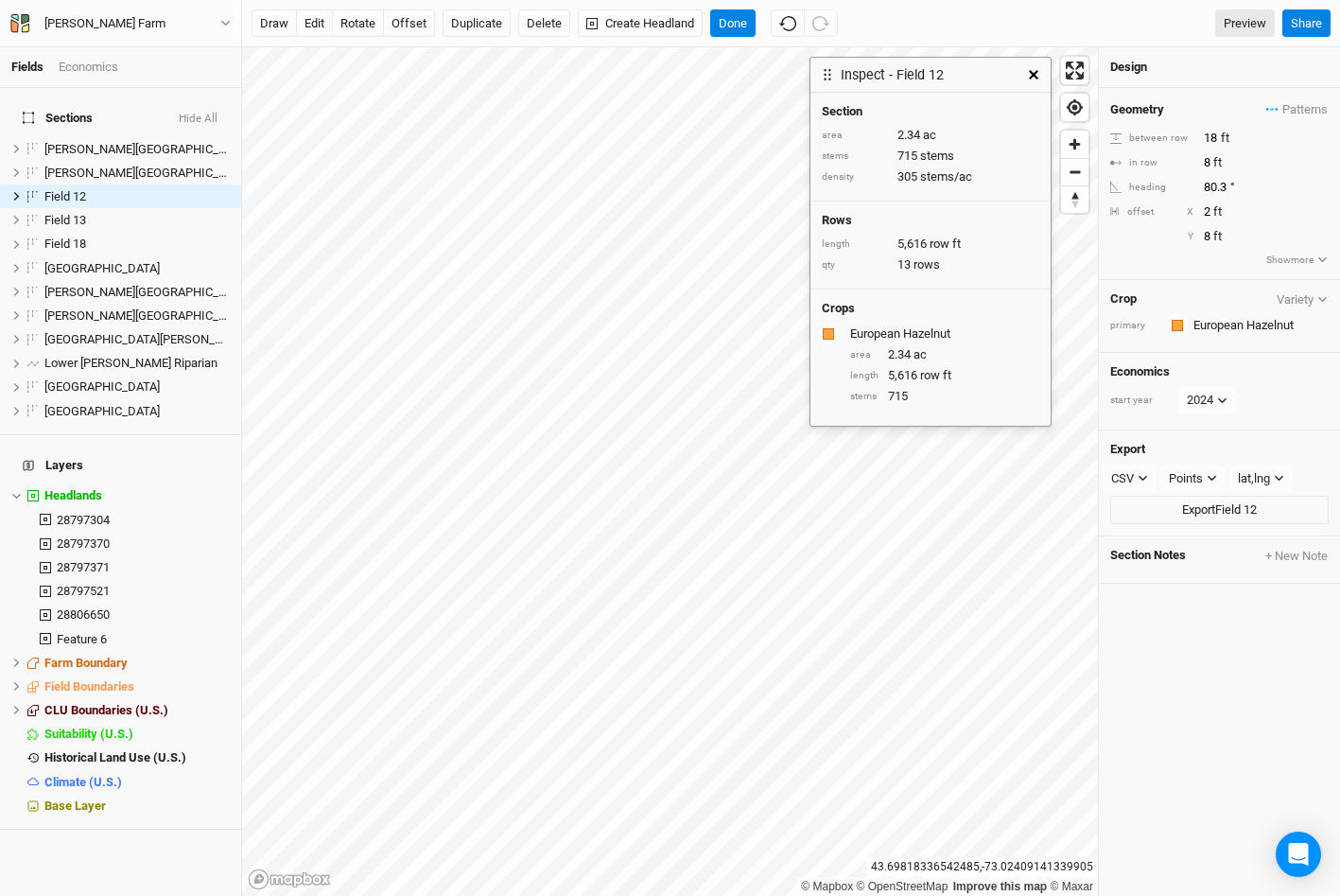
click at [1128, 72] on div "Design" at bounding box center [1128, 67] width 37 height 17
click at [1207, 165] on input "8" at bounding box center [1280, 163] width 165 height 21
click at [1211, 160] on input "10" at bounding box center [1280, 163] width 165 height 21
type input "8"
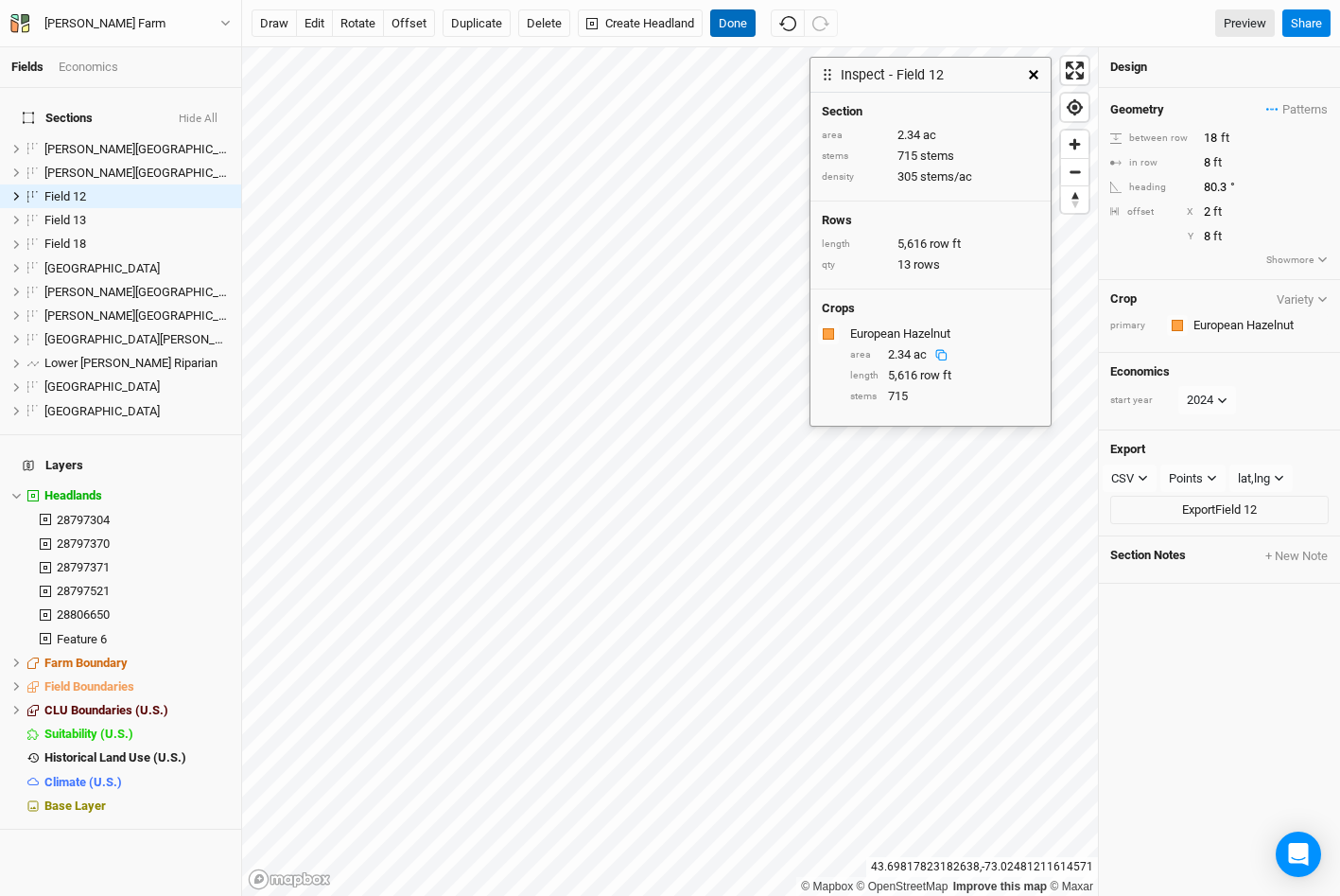
click at [746, 17] on button "Done" at bounding box center [732, 23] width 45 height 28
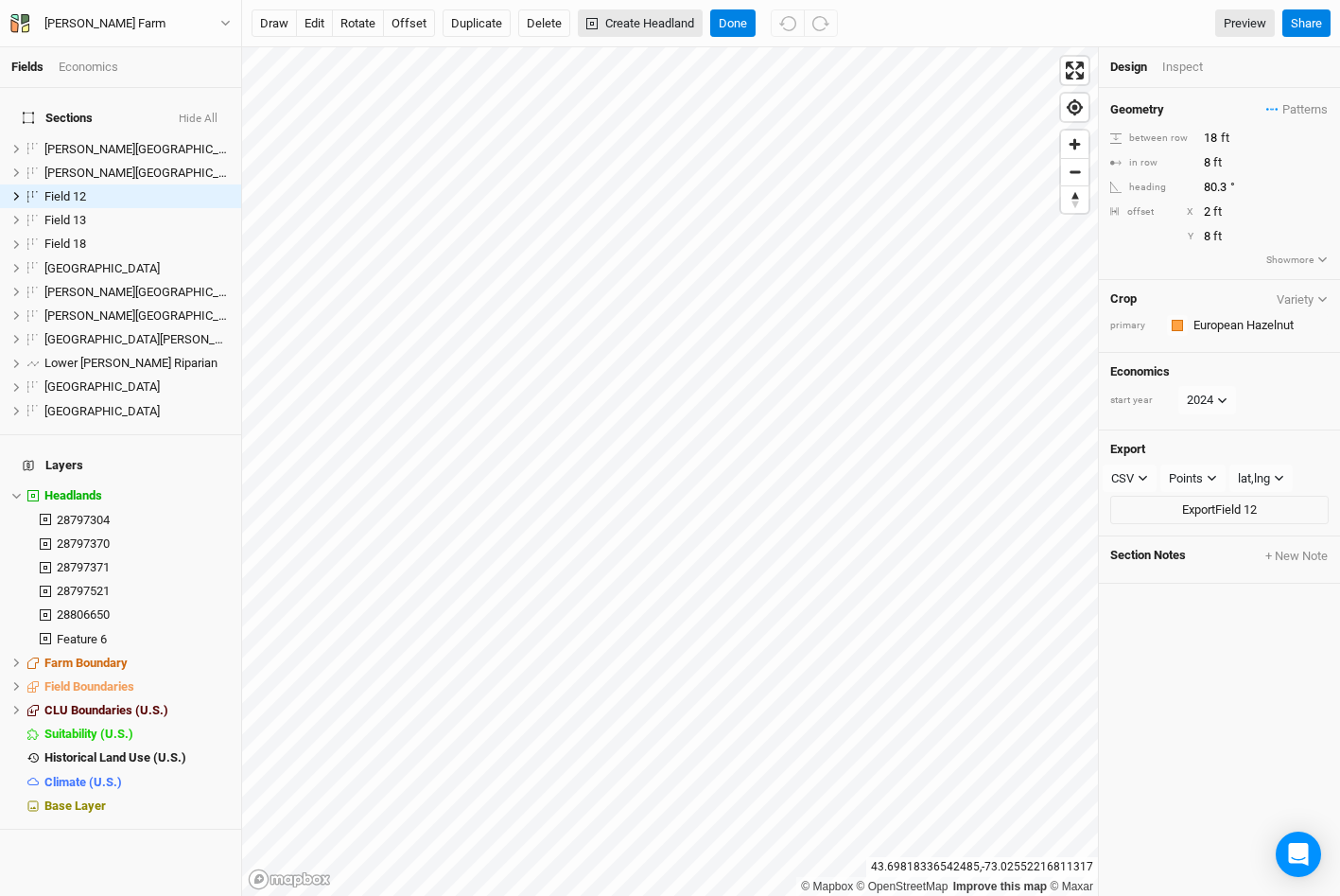
click at [629, 24] on button "Create Headland" at bounding box center [641, 23] width 125 height 28
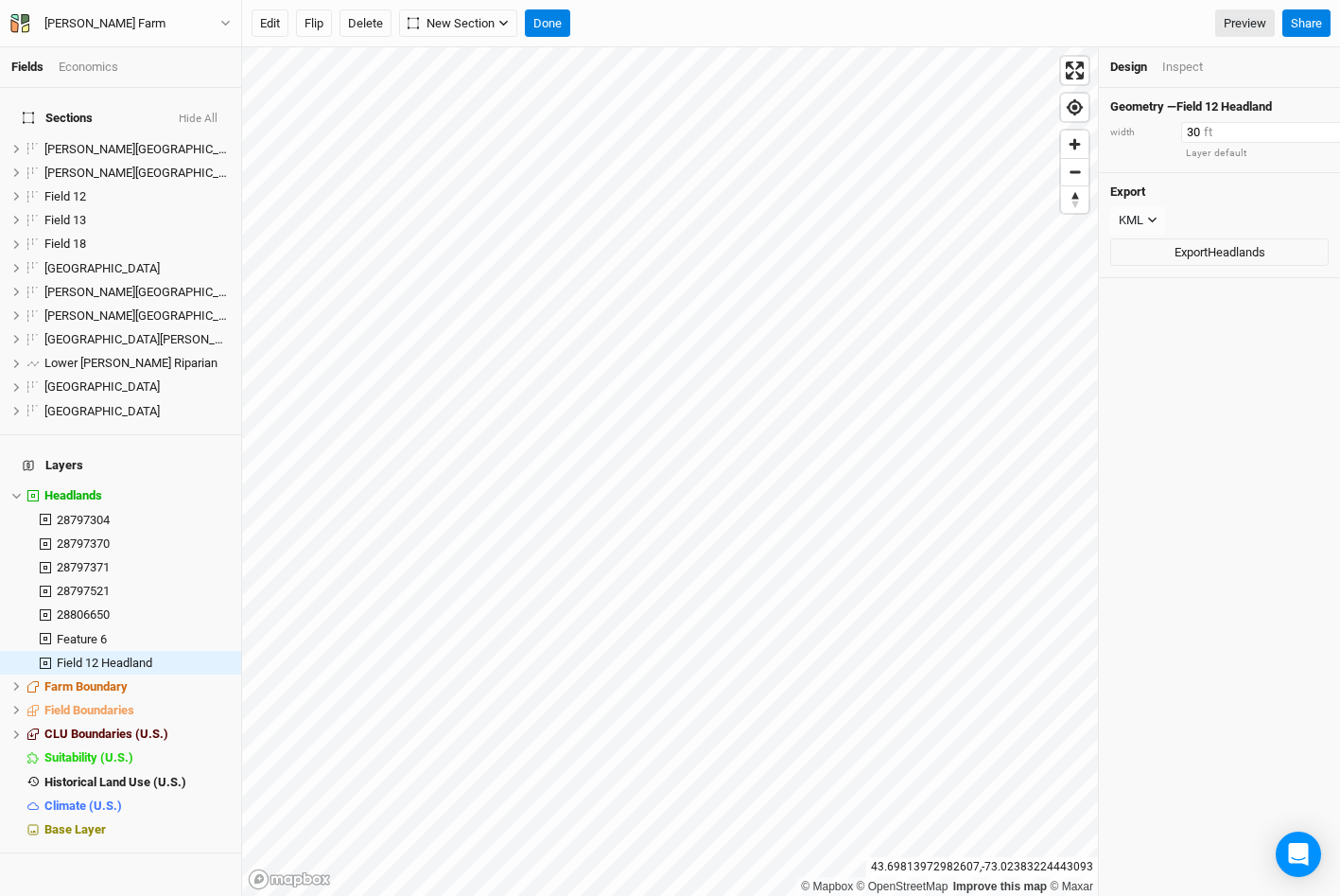
click at [1197, 133] on input "30" at bounding box center [1263, 133] width 165 height 21
type input "20"
click at [563, 27] on button "Done" at bounding box center [547, 23] width 45 height 28
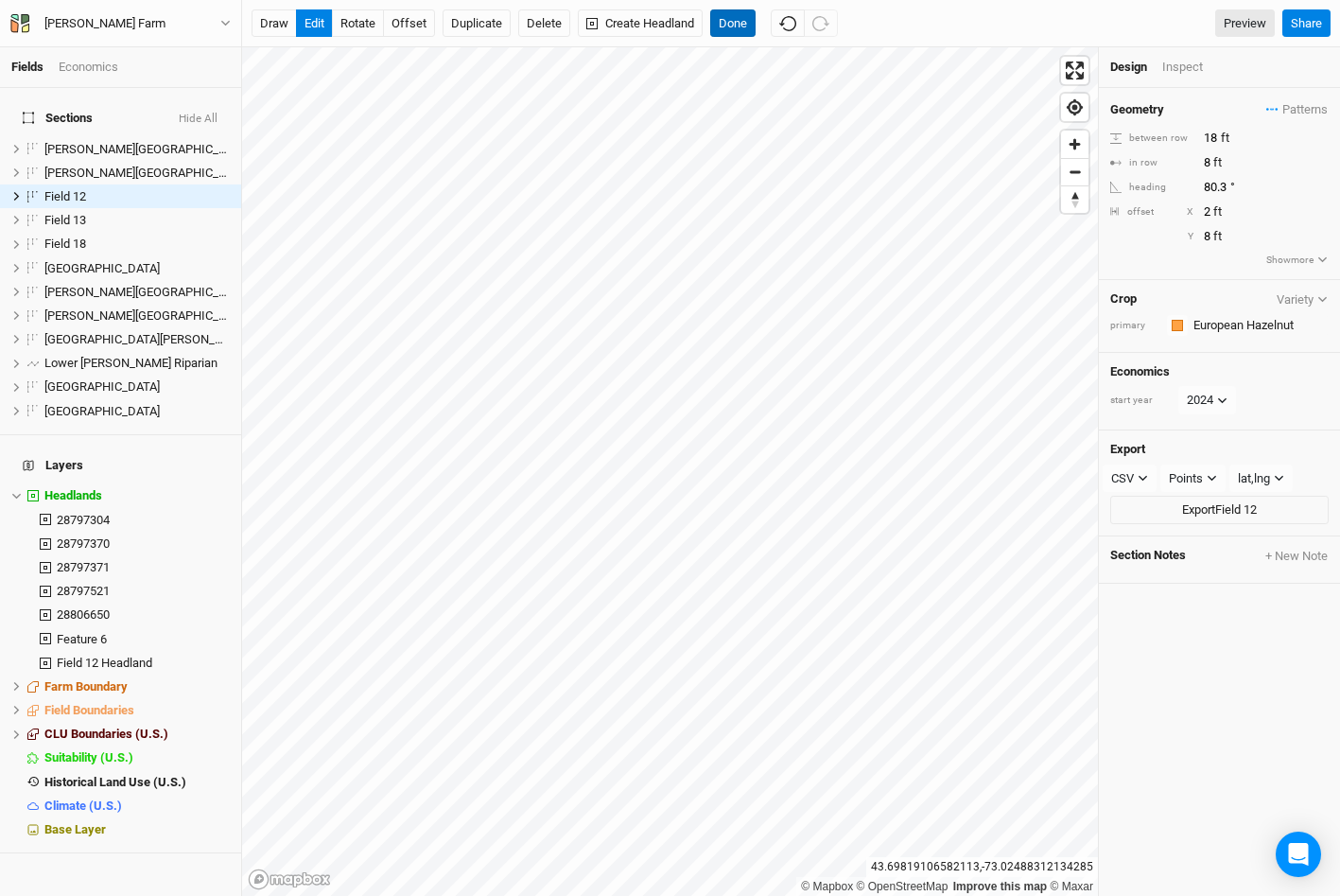
click at [727, 26] on button "Done" at bounding box center [732, 23] width 45 height 28
click at [734, 19] on button "Done" at bounding box center [732, 23] width 45 height 28
click at [1187, 64] on div "Inspect" at bounding box center [1195, 67] width 67 height 17
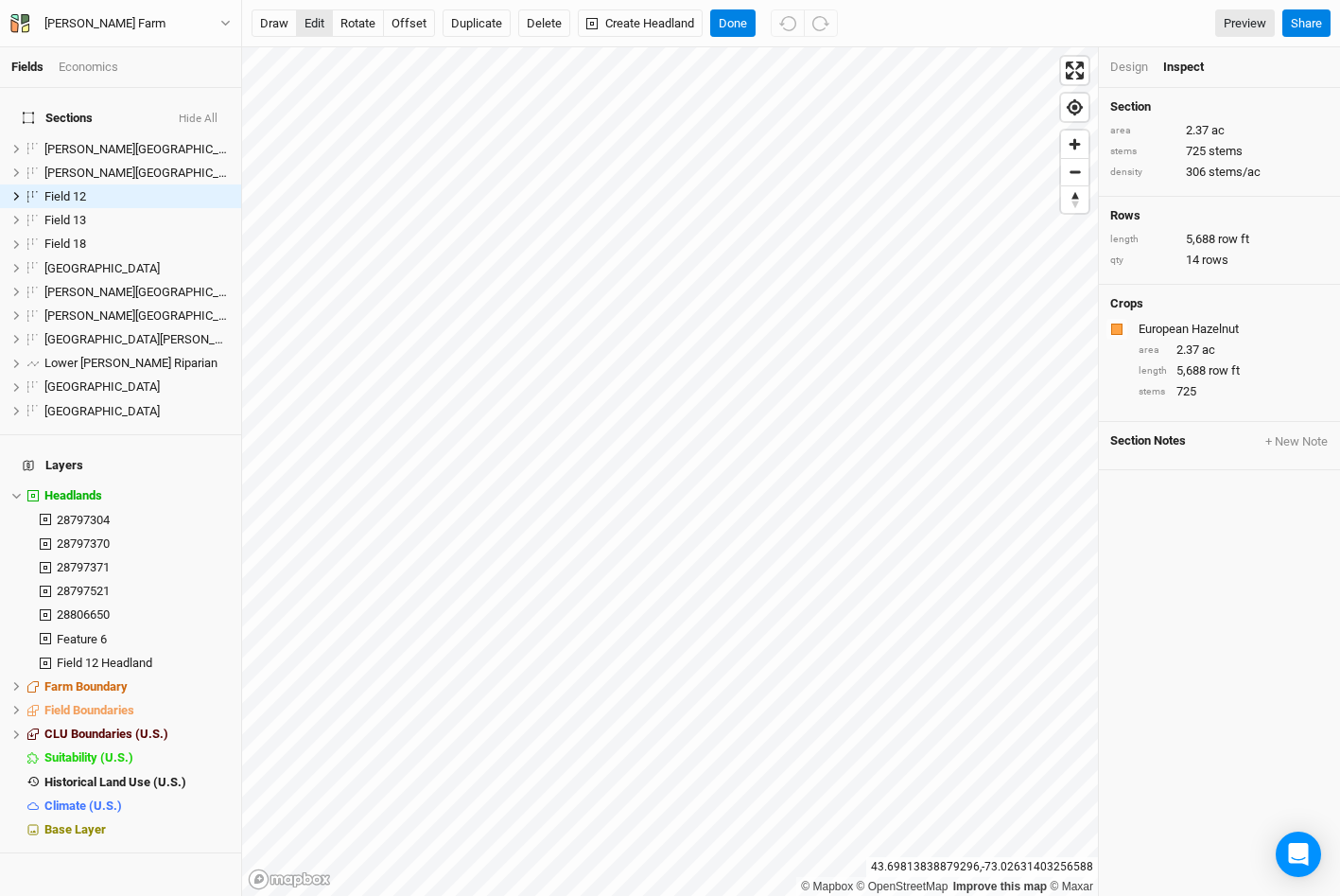
click at [314, 23] on button "edit" at bounding box center [314, 23] width 37 height 28
click at [730, 28] on button "Done" at bounding box center [732, 23] width 45 height 28
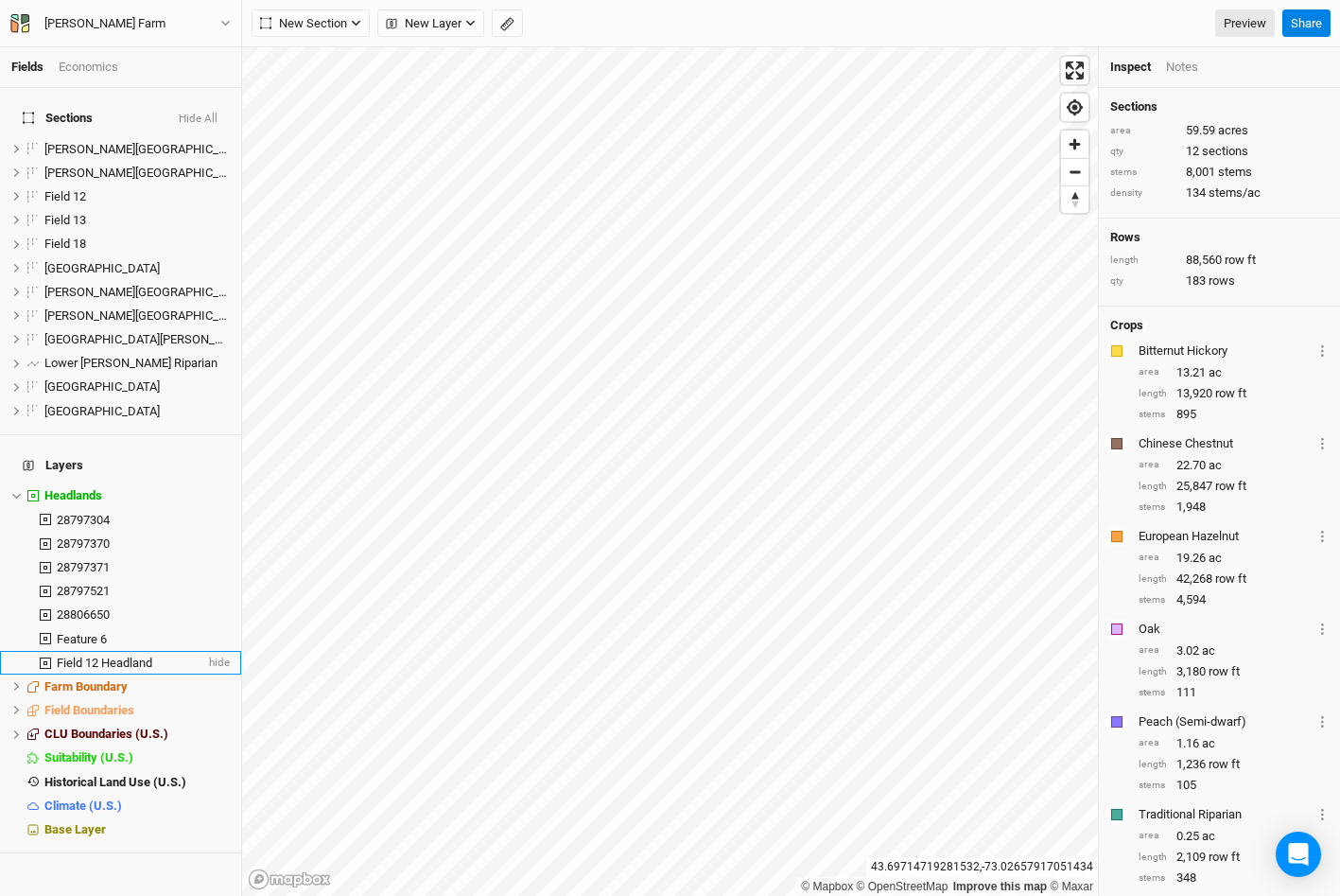
click at [72, 655] on span "Field 12 Headland" at bounding box center [104, 662] width 95 height 14
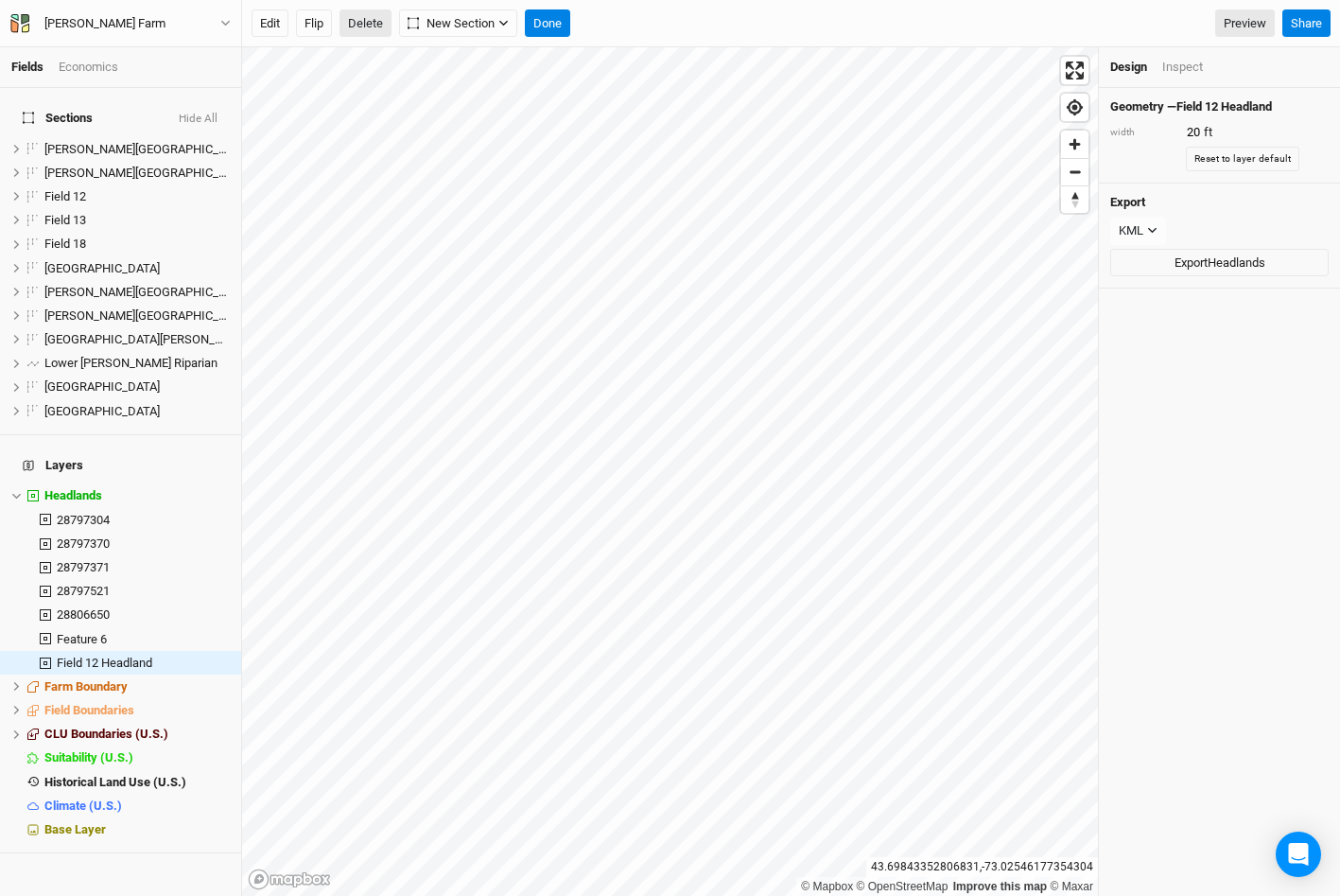
click at [363, 25] on button "Delete" at bounding box center [365, 23] width 52 height 28
click at [632, 20] on button "Confirm" at bounding box center [617, 23] width 59 height 28
type input "30"
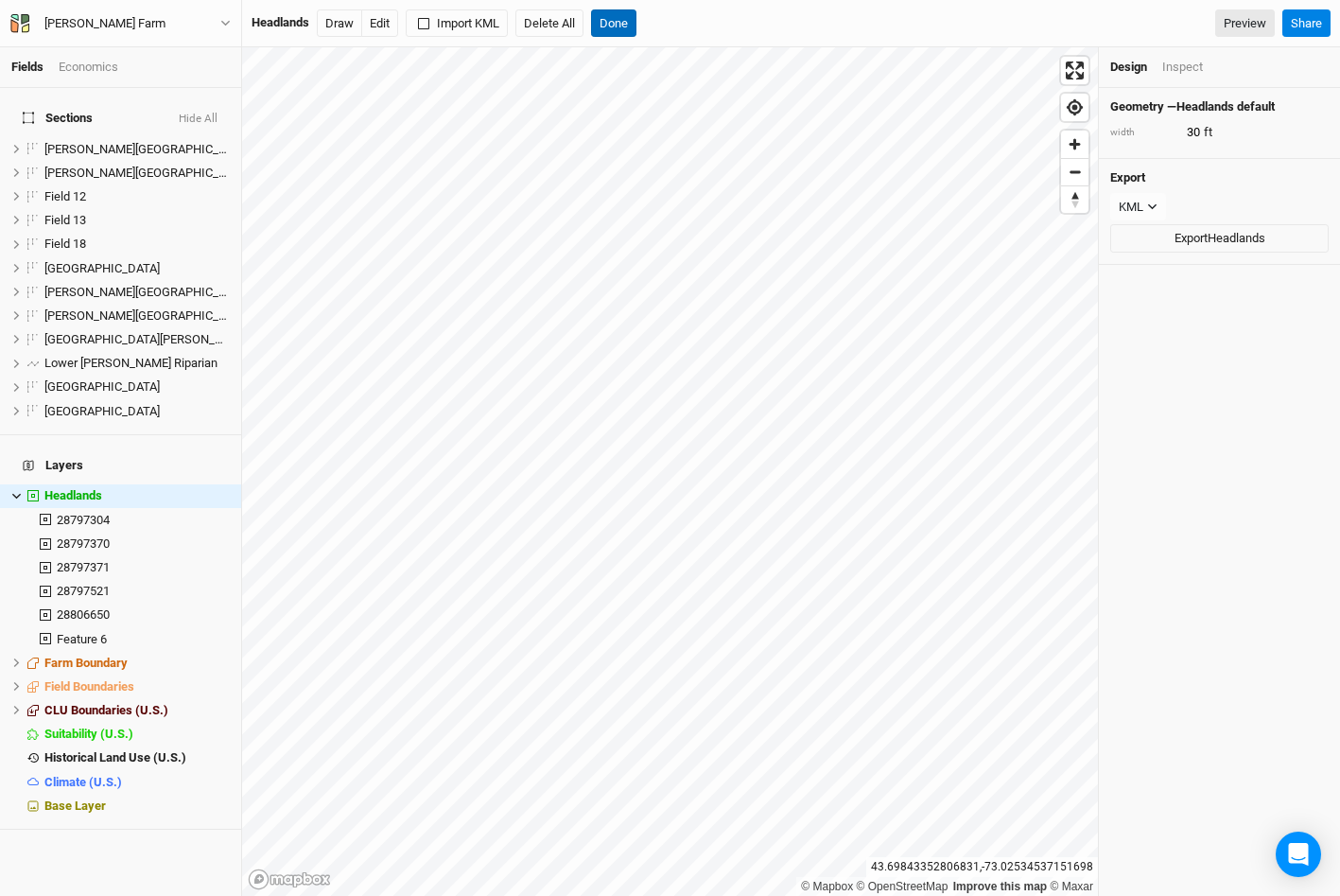
click at [608, 26] on button "Done" at bounding box center [614, 23] width 45 height 28
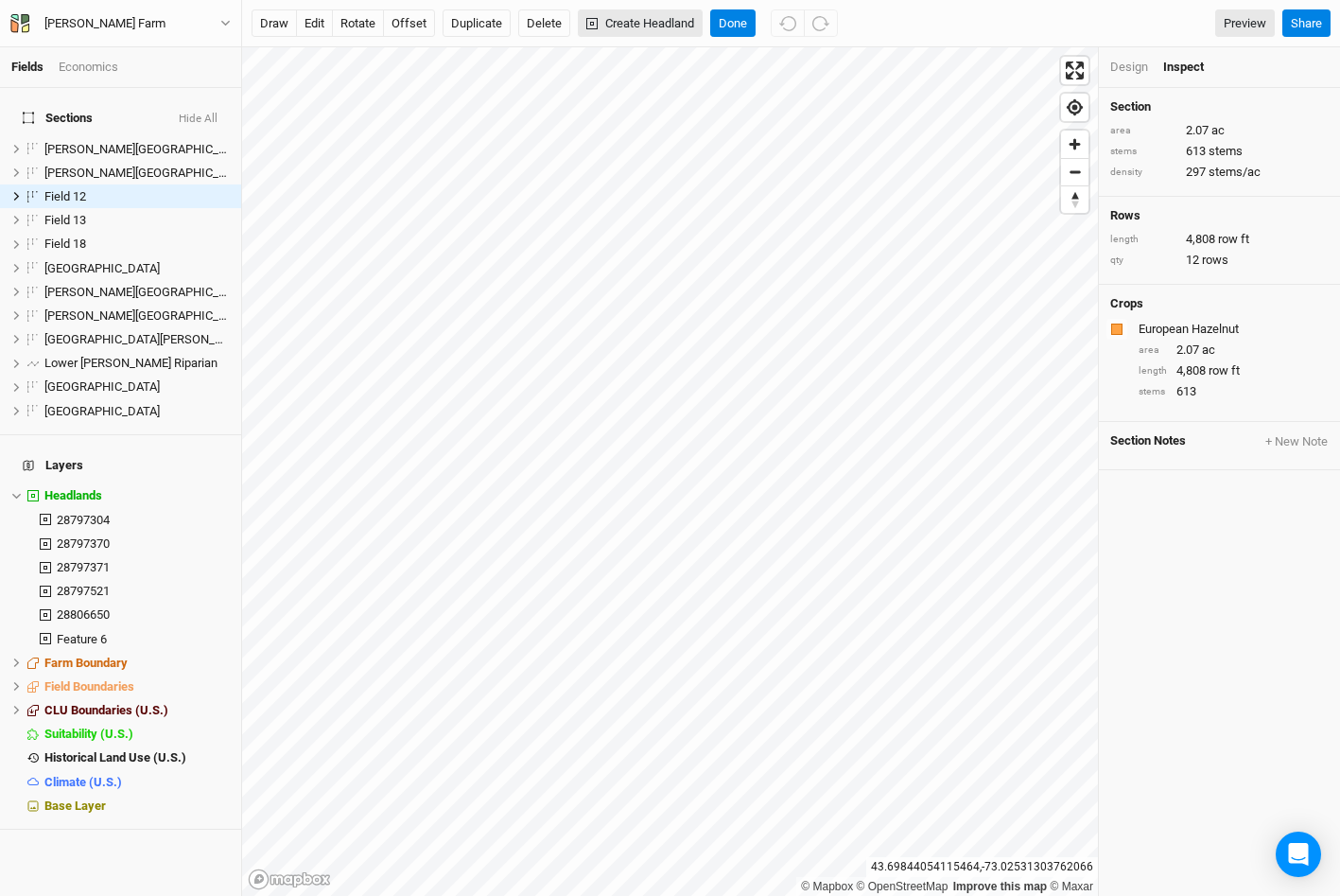
click at [662, 19] on button "Create Headland" at bounding box center [641, 23] width 125 height 28
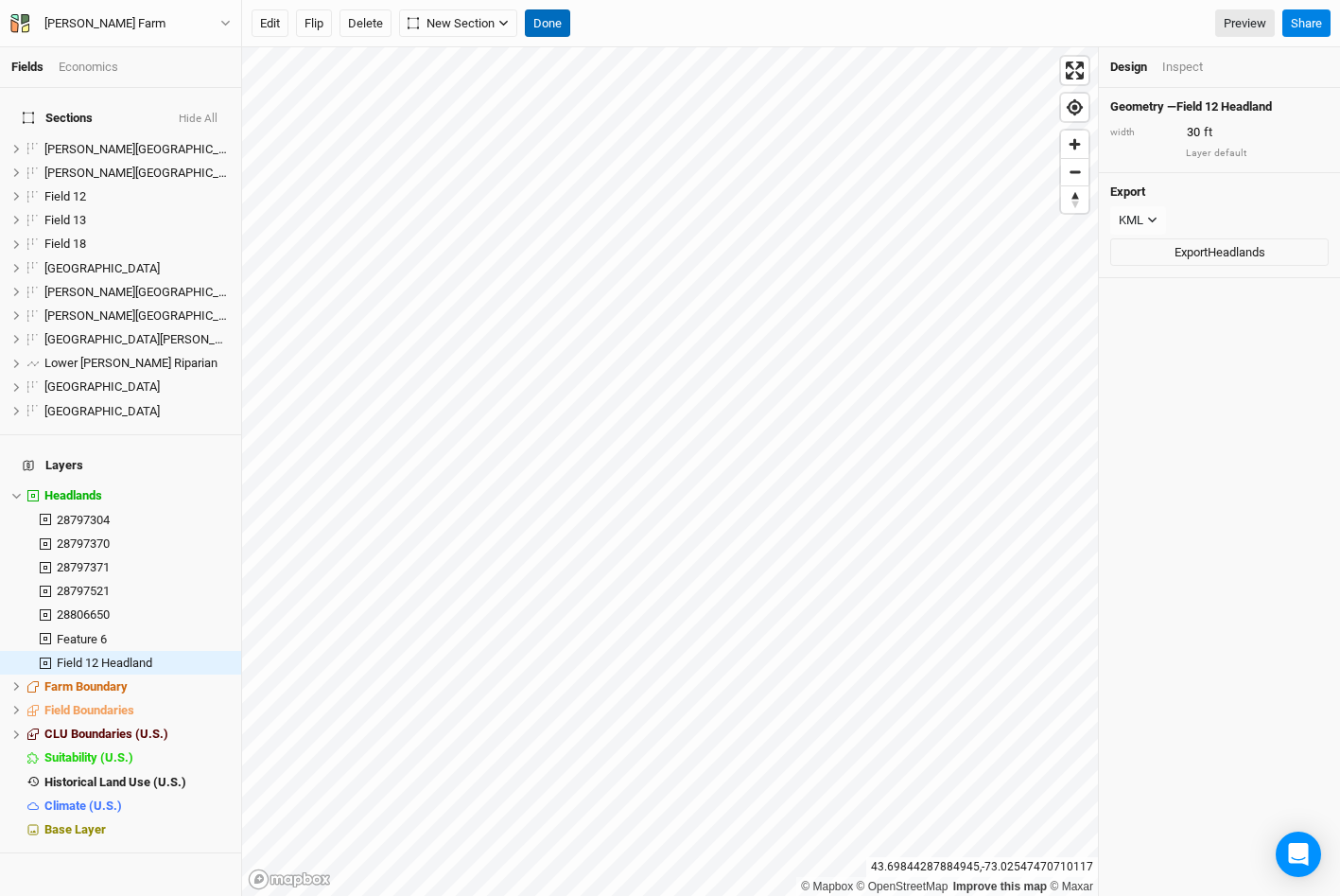
click at [559, 23] on button "Done" at bounding box center [547, 23] width 45 height 28
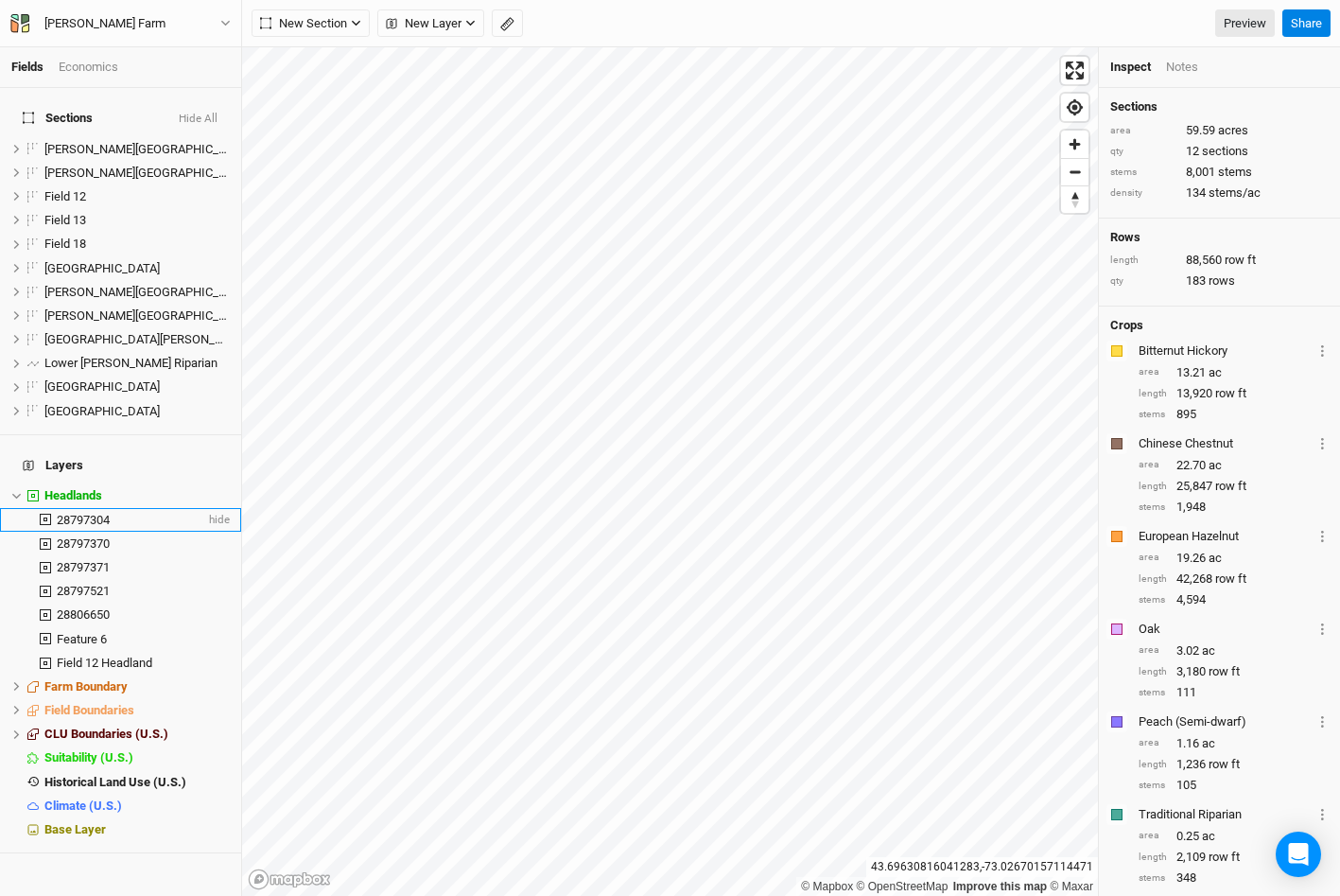
click at [97, 513] on span "28797304" at bounding box center [83, 519] width 53 height 14
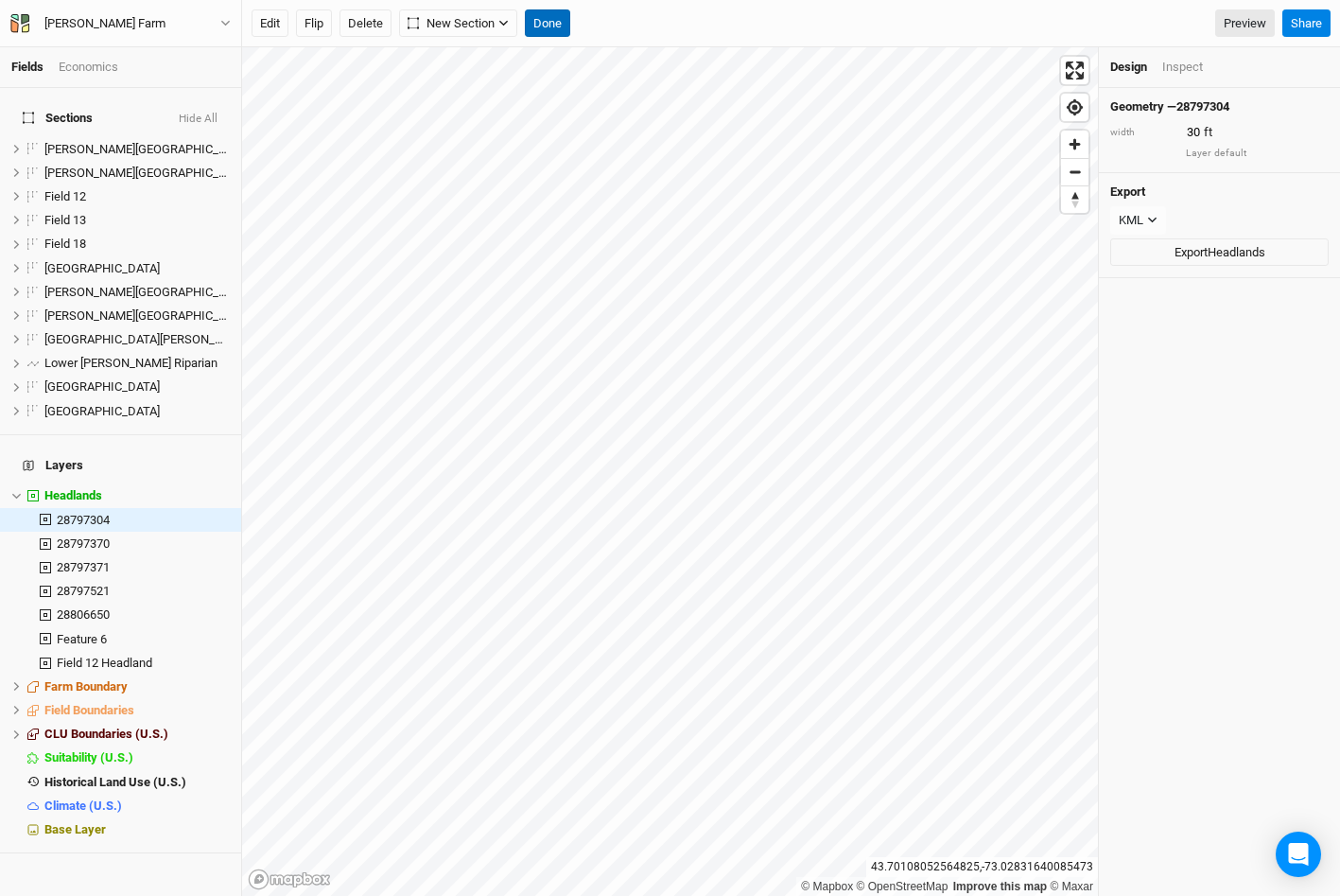
click at [548, 26] on button "Done" at bounding box center [547, 23] width 45 height 28
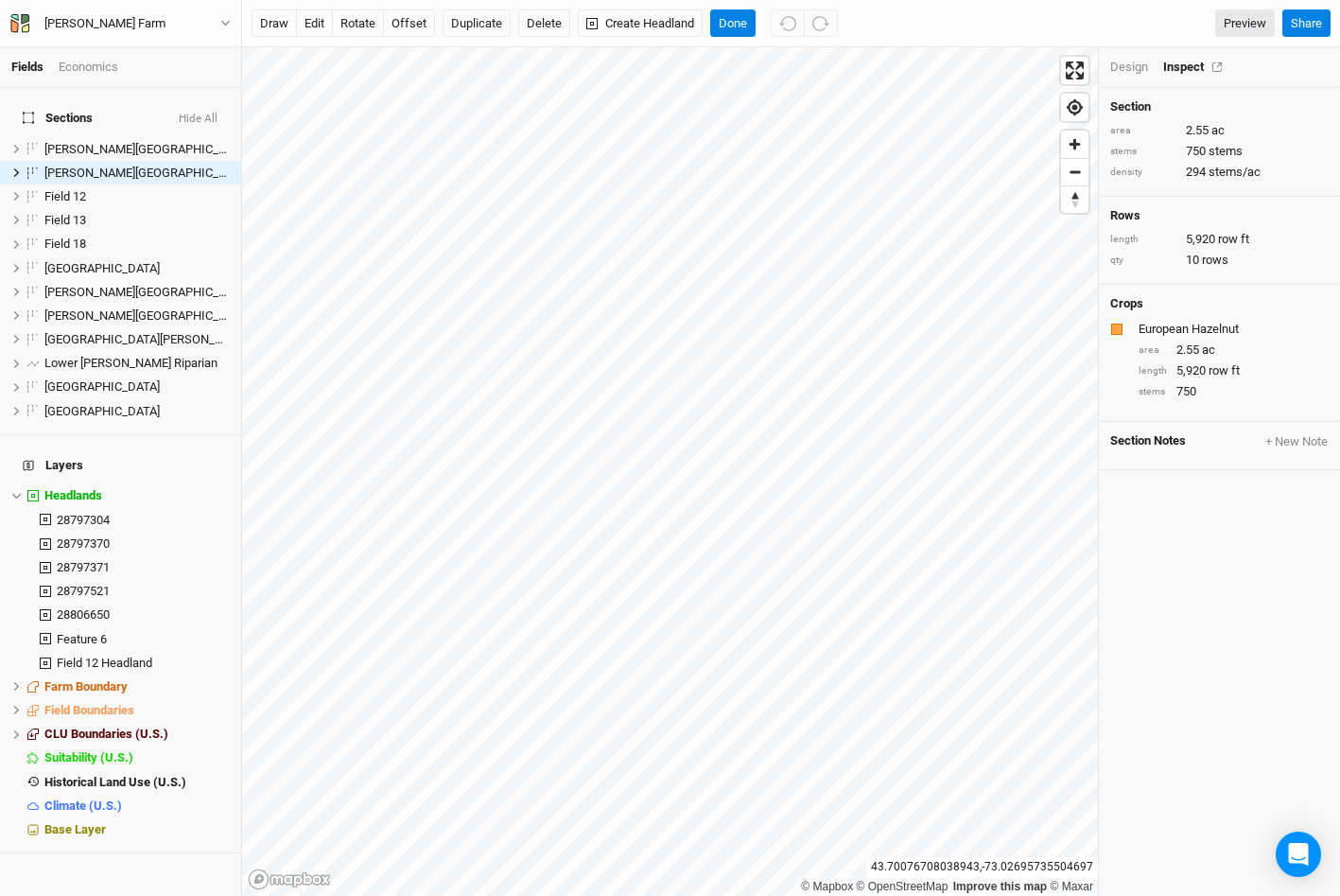
click at [1177, 66] on div "Inspect" at bounding box center [1196, 67] width 67 height 17
click at [1129, 66] on div "Design" at bounding box center [1128, 67] width 38 height 17
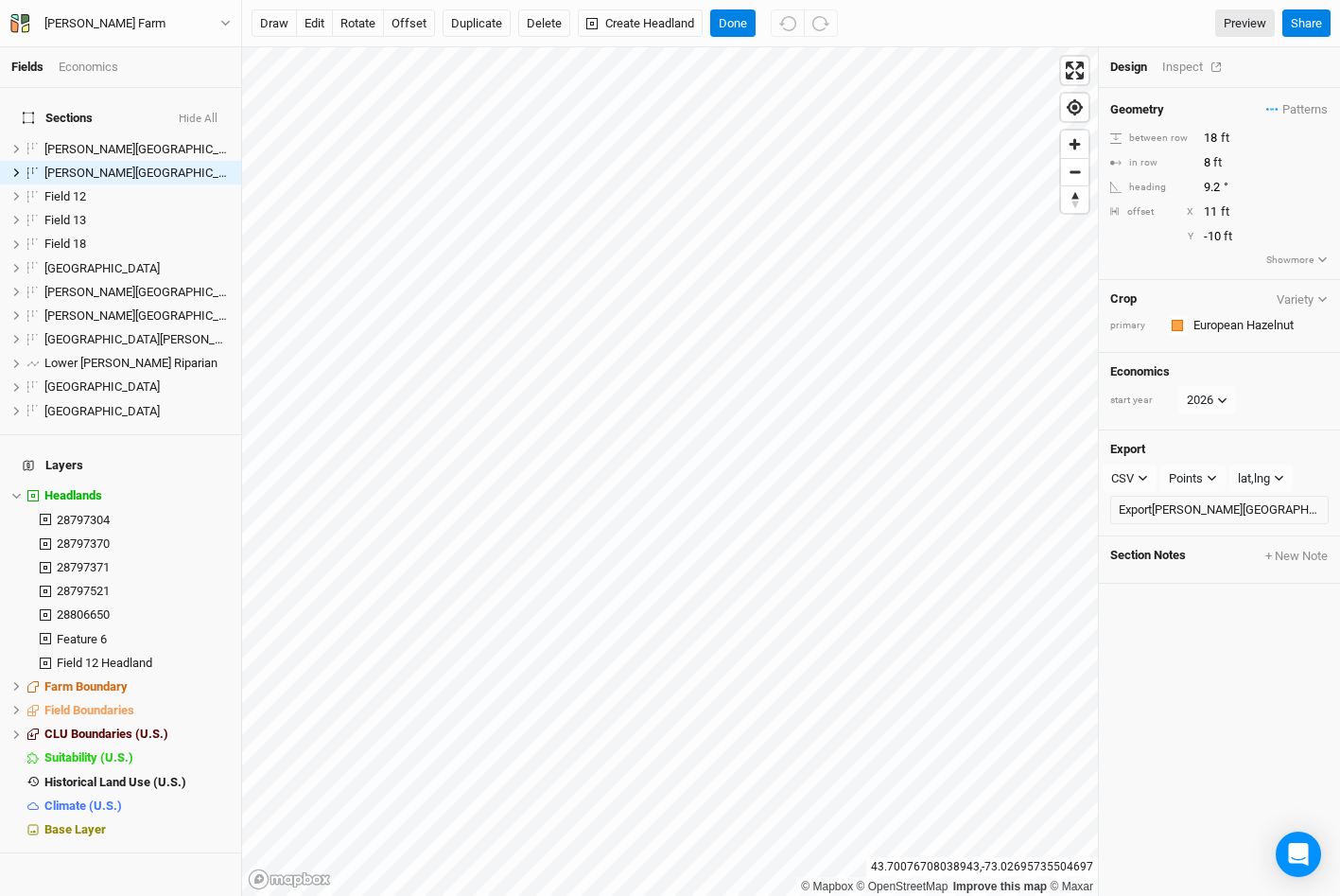
click at [1173, 65] on div "Inspect" at bounding box center [1195, 67] width 67 height 17
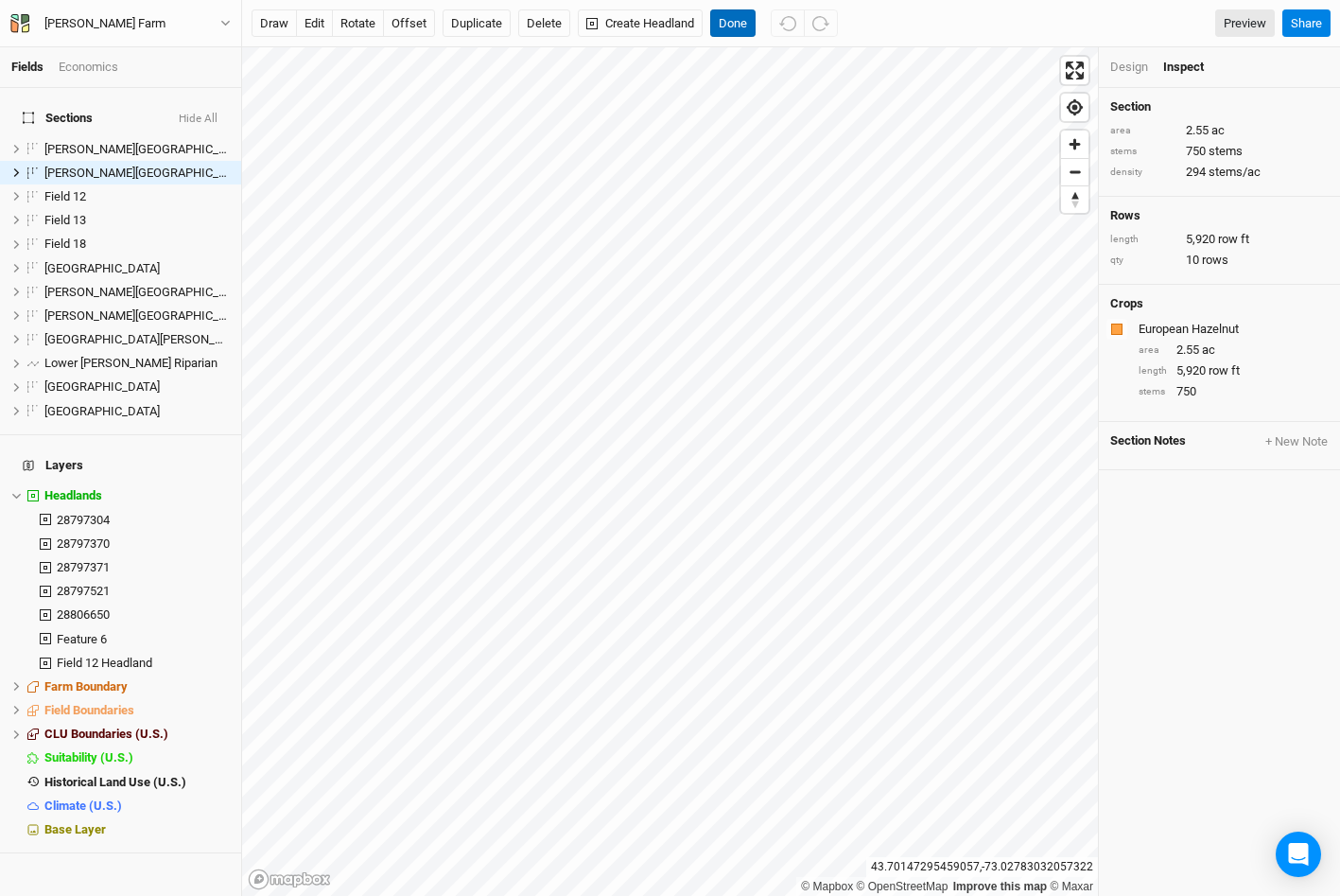
click at [728, 28] on button "Done" at bounding box center [732, 23] width 45 height 28
click at [730, 15] on button "Done" at bounding box center [732, 23] width 45 height 28
